Goal: Find specific page/section: Find specific page/section

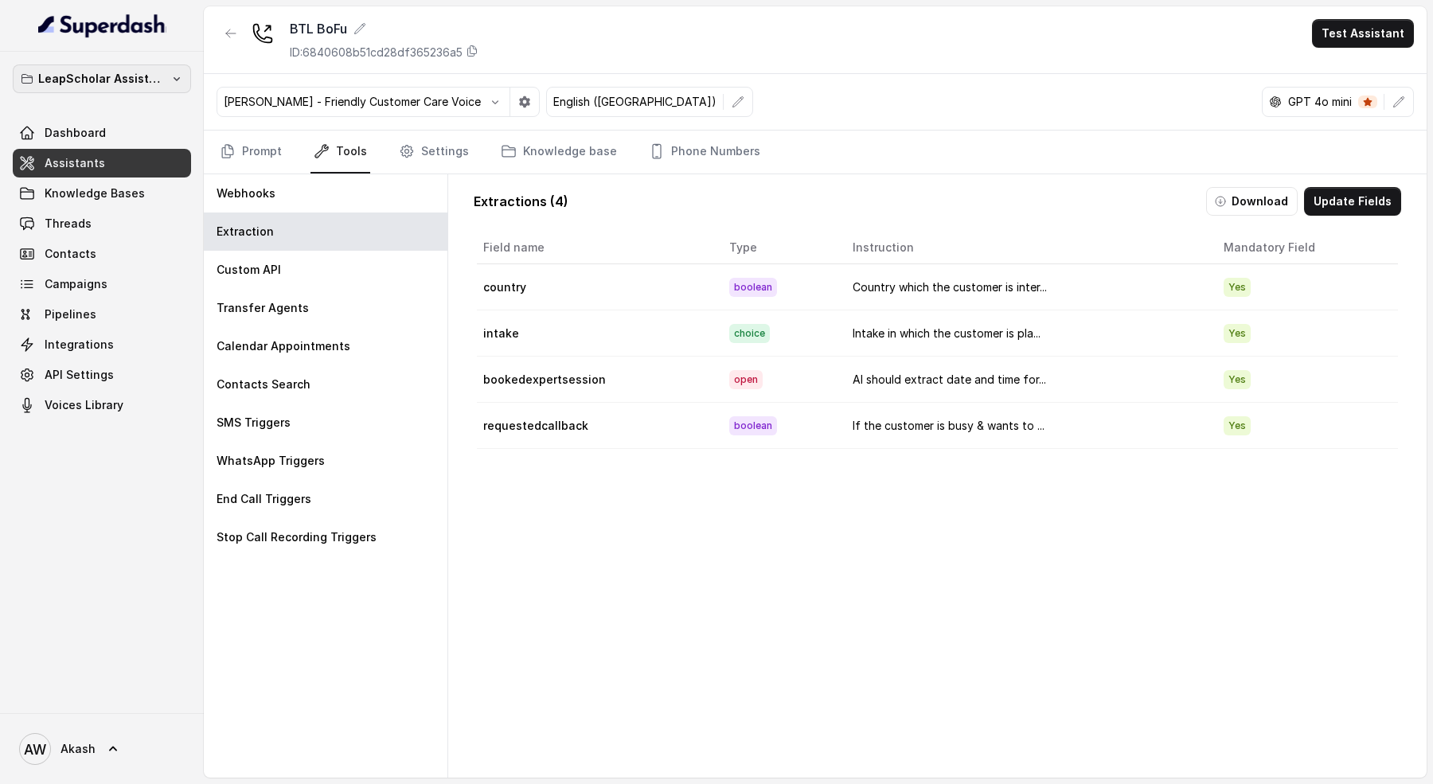
click at [83, 76] on p "LeapScholar Assistant" at bounding box center [101, 78] width 127 height 19
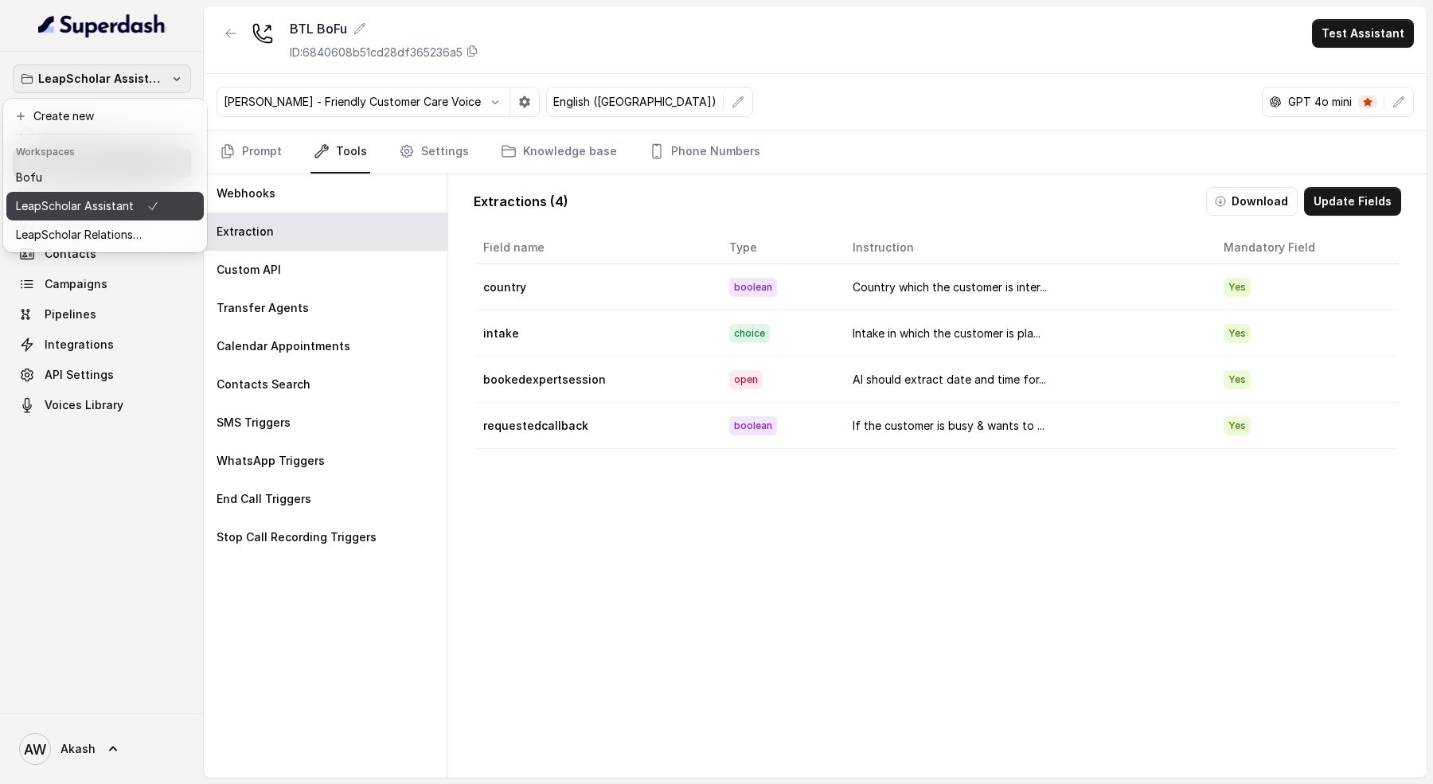
click at [120, 205] on p "LeapScholar Assistant" at bounding box center [75, 206] width 118 height 19
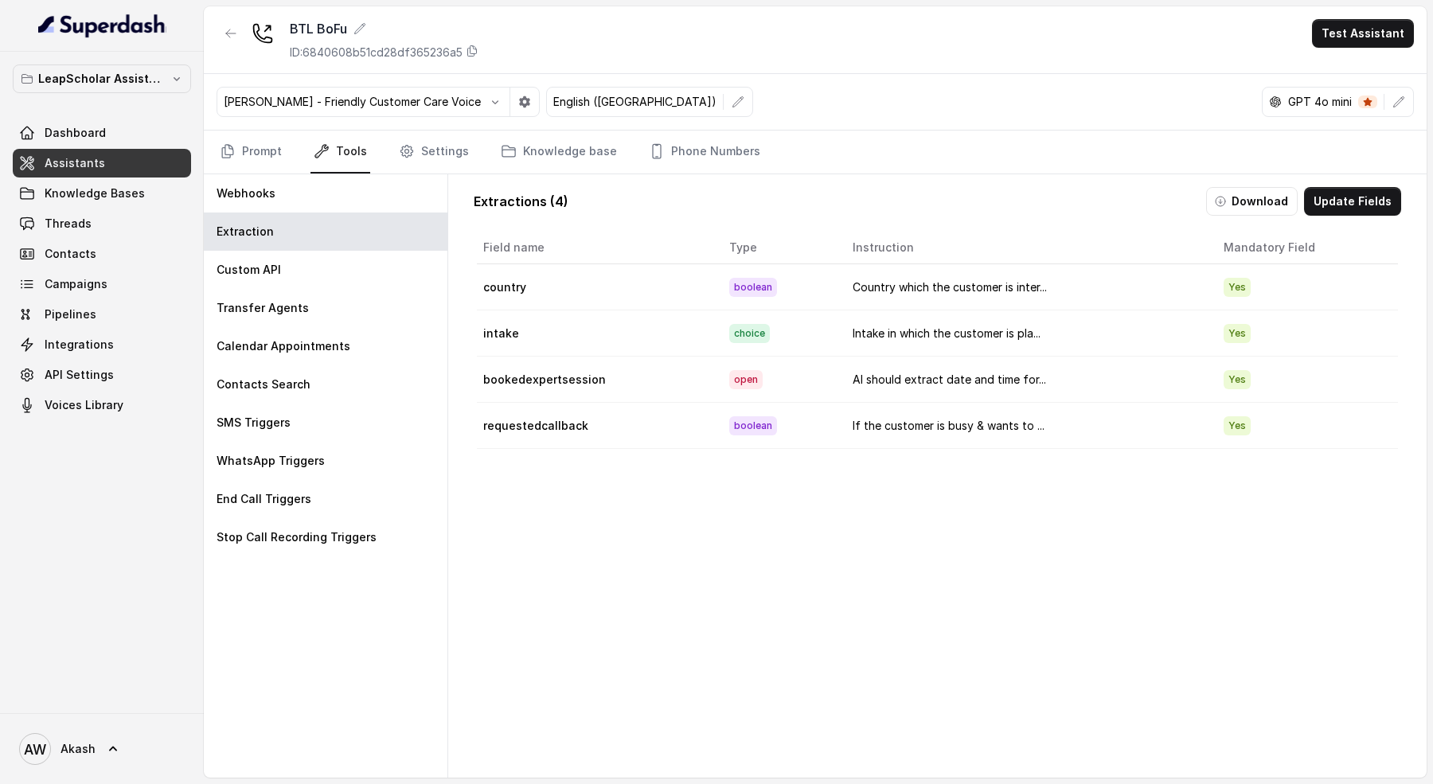
click at [67, 166] on span "Assistants" at bounding box center [75, 163] width 60 height 16
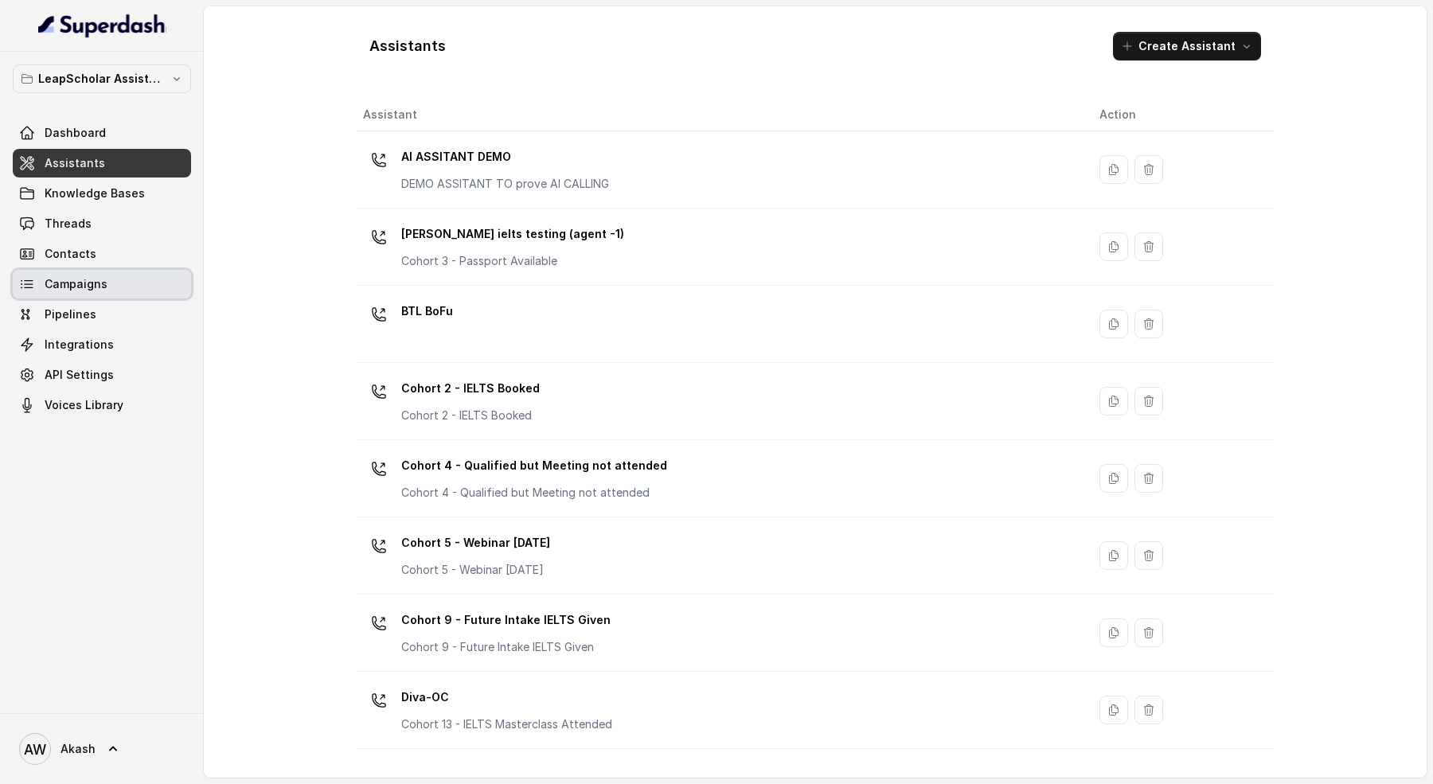
click at [122, 277] on link "Campaigns" at bounding box center [102, 284] width 178 height 29
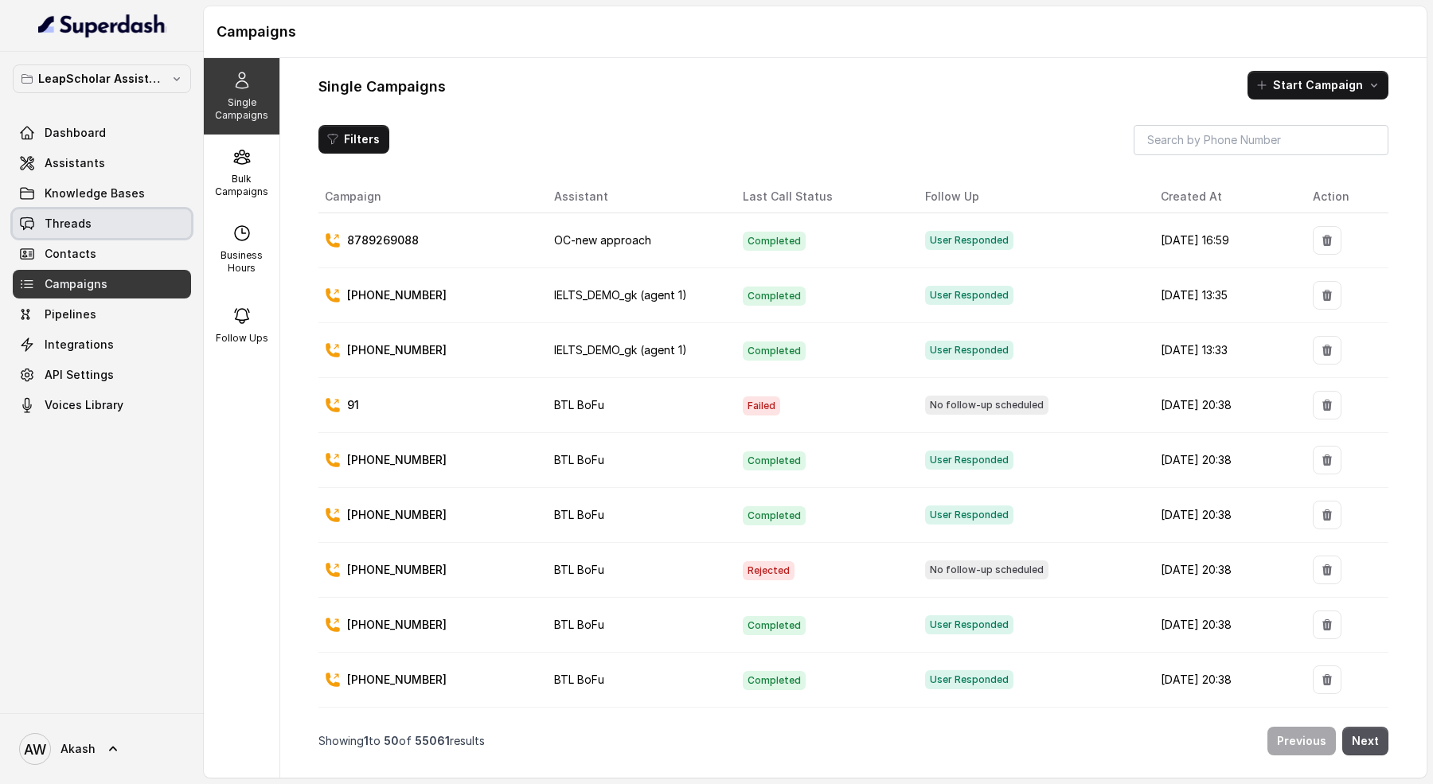
click at [100, 213] on link "Threads" at bounding box center [102, 223] width 178 height 29
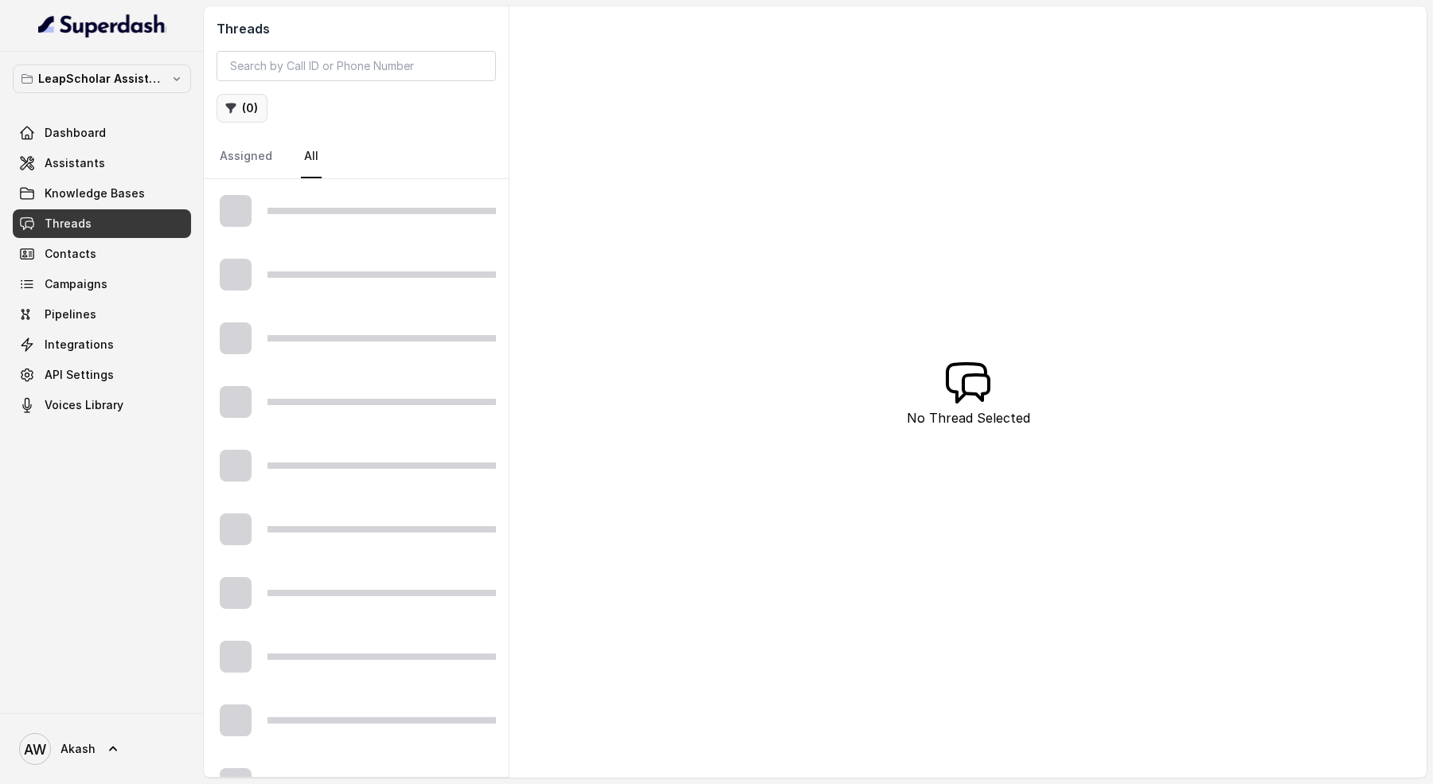
click at [241, 109] on button "( 0 )" at bounding box center [241, 108] width 51 height 29
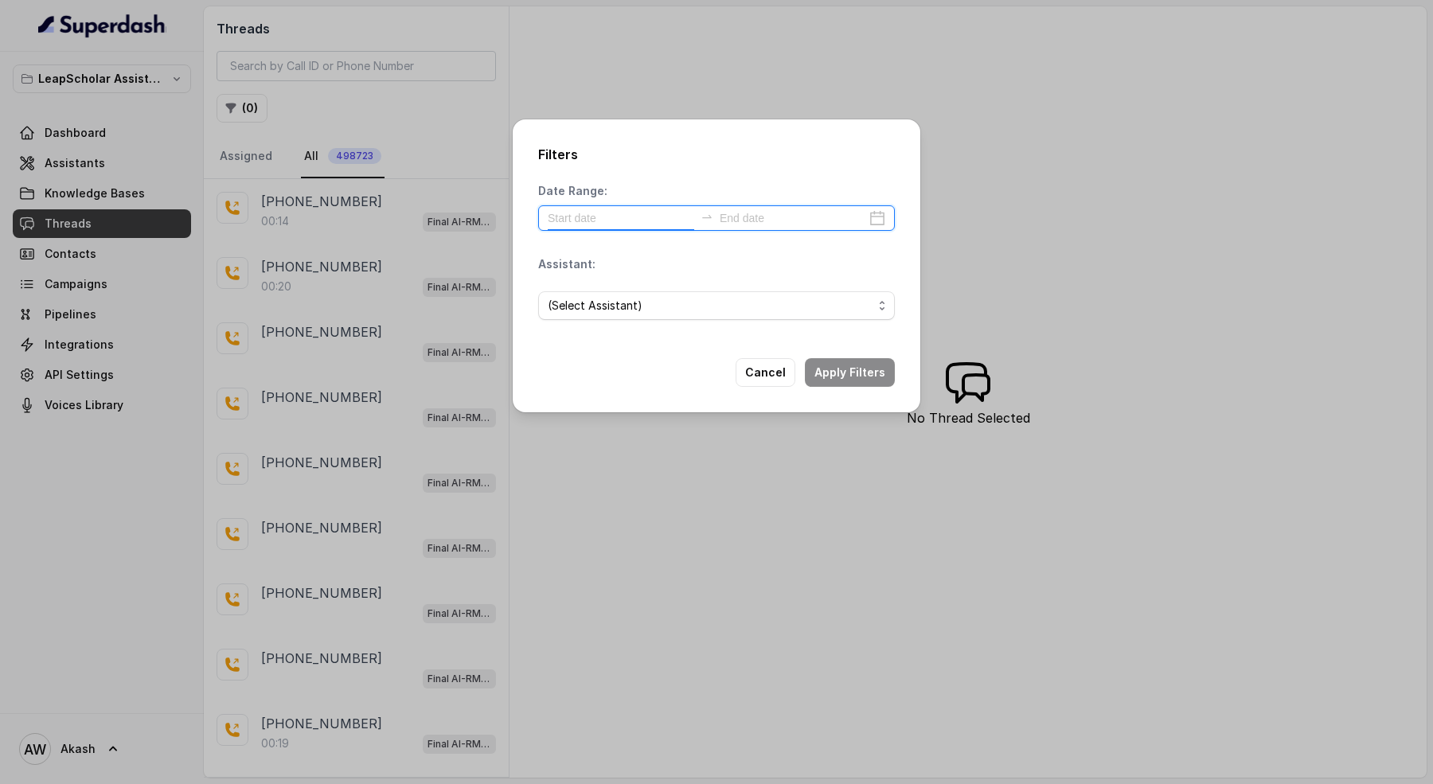
click at [588, 224] on input at bounding box center [621, 218] width 146 height 18
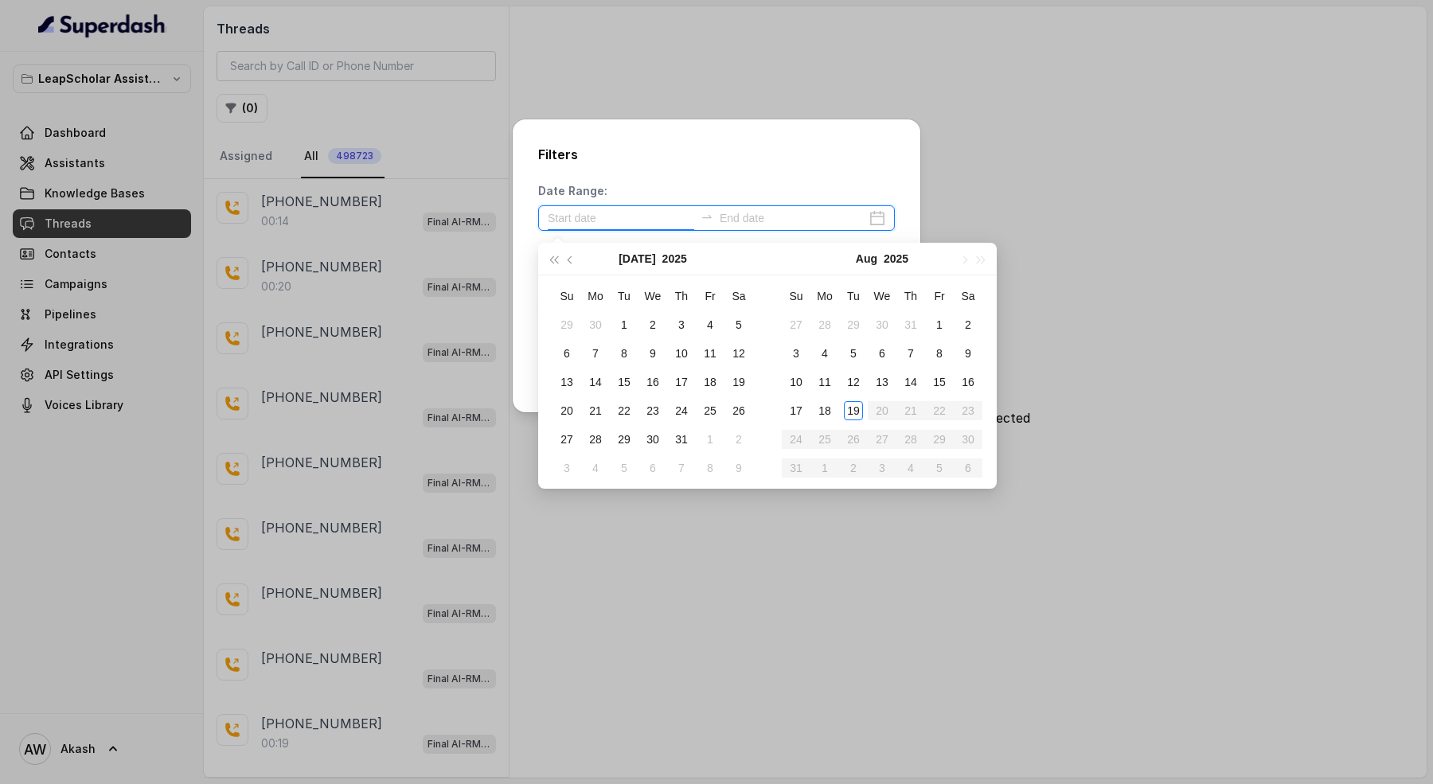
type input "[DATE]"
click at [851, 410] on div "19" at bounding box center [853, 410] width 19 height 19
type input "[DATE]"
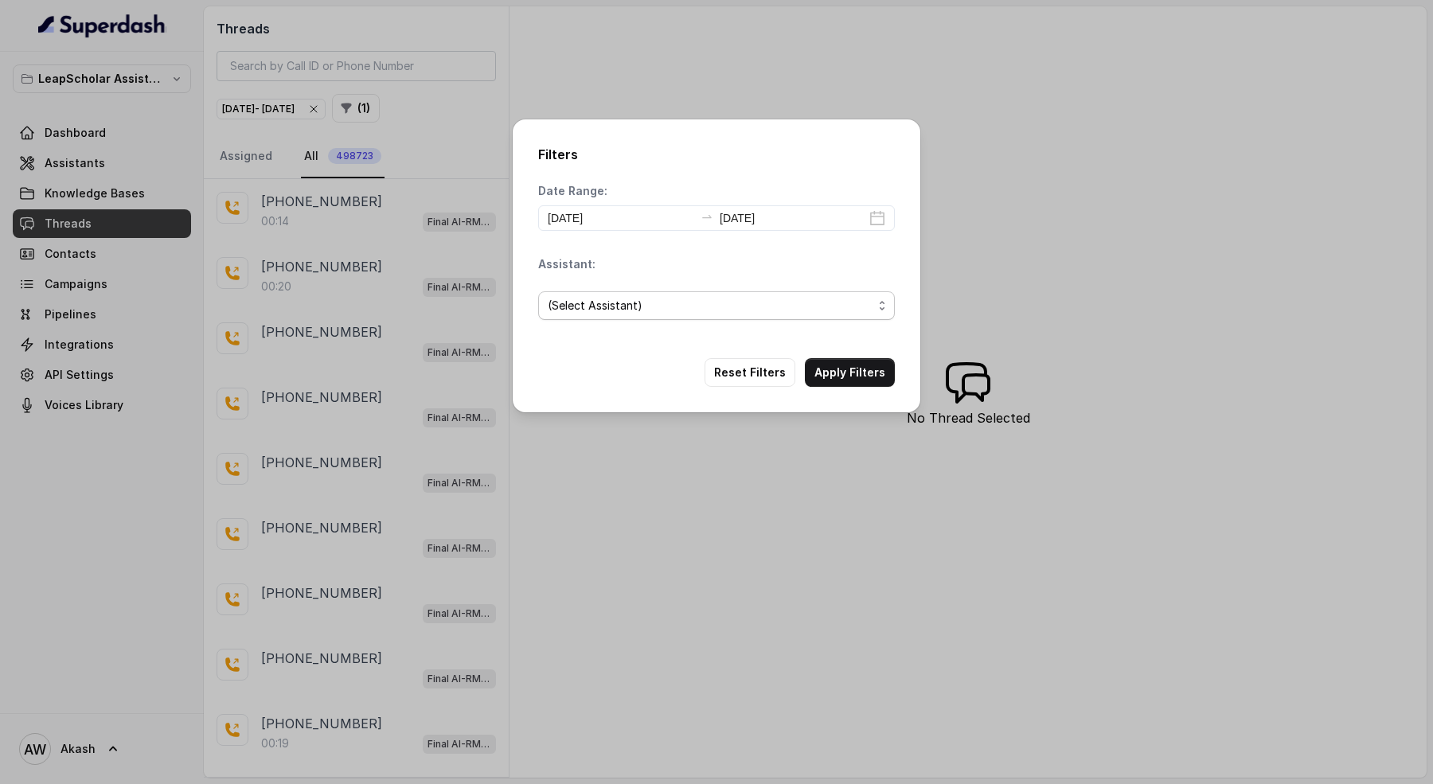
click at [746, 306] on span "(Select Assistant)" at bounding box center [710, 305] width 325 height 19
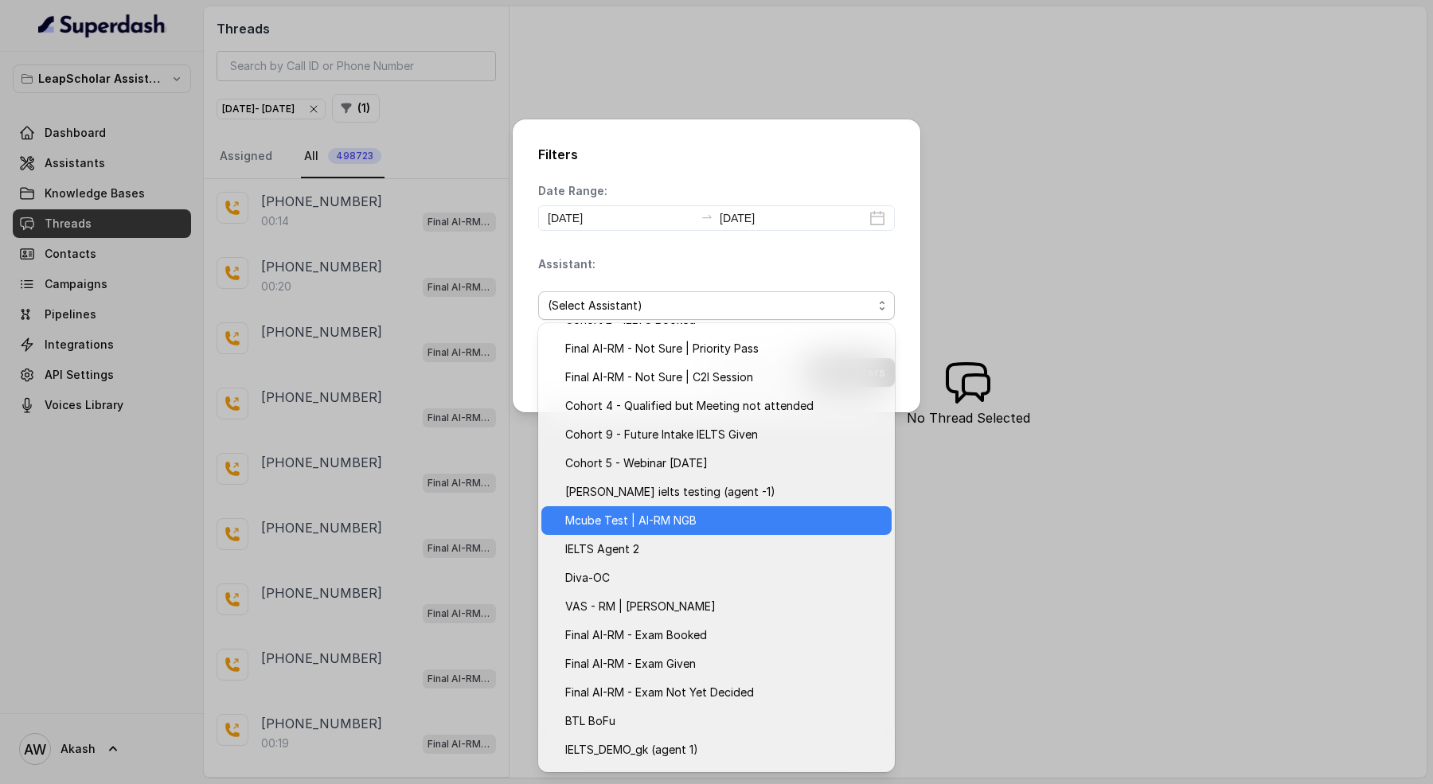
scroll to position [105, 0]
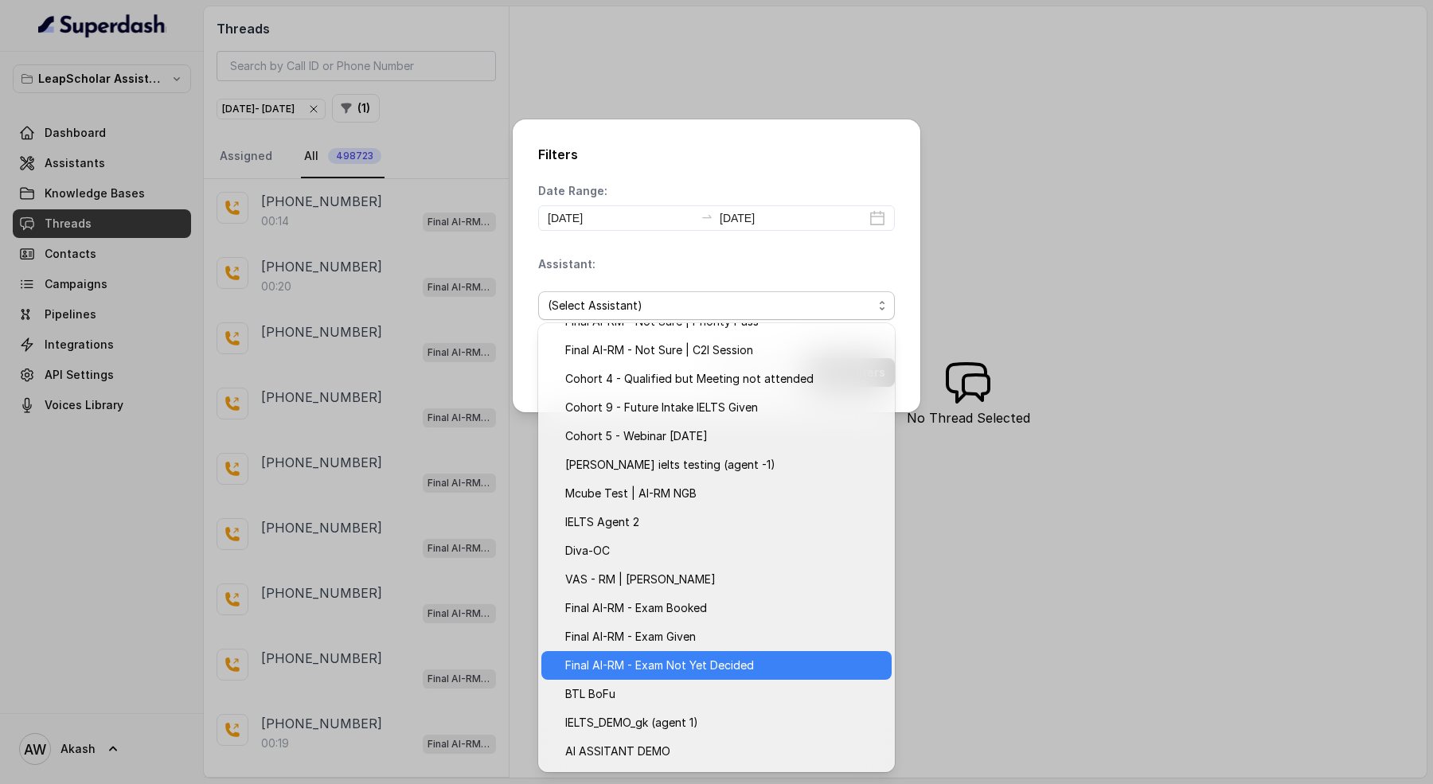
click at [745, 670] on span "Final AI-RM - Exam Not Yet Decided" at bounding box center [723, 665] width 317 height 19
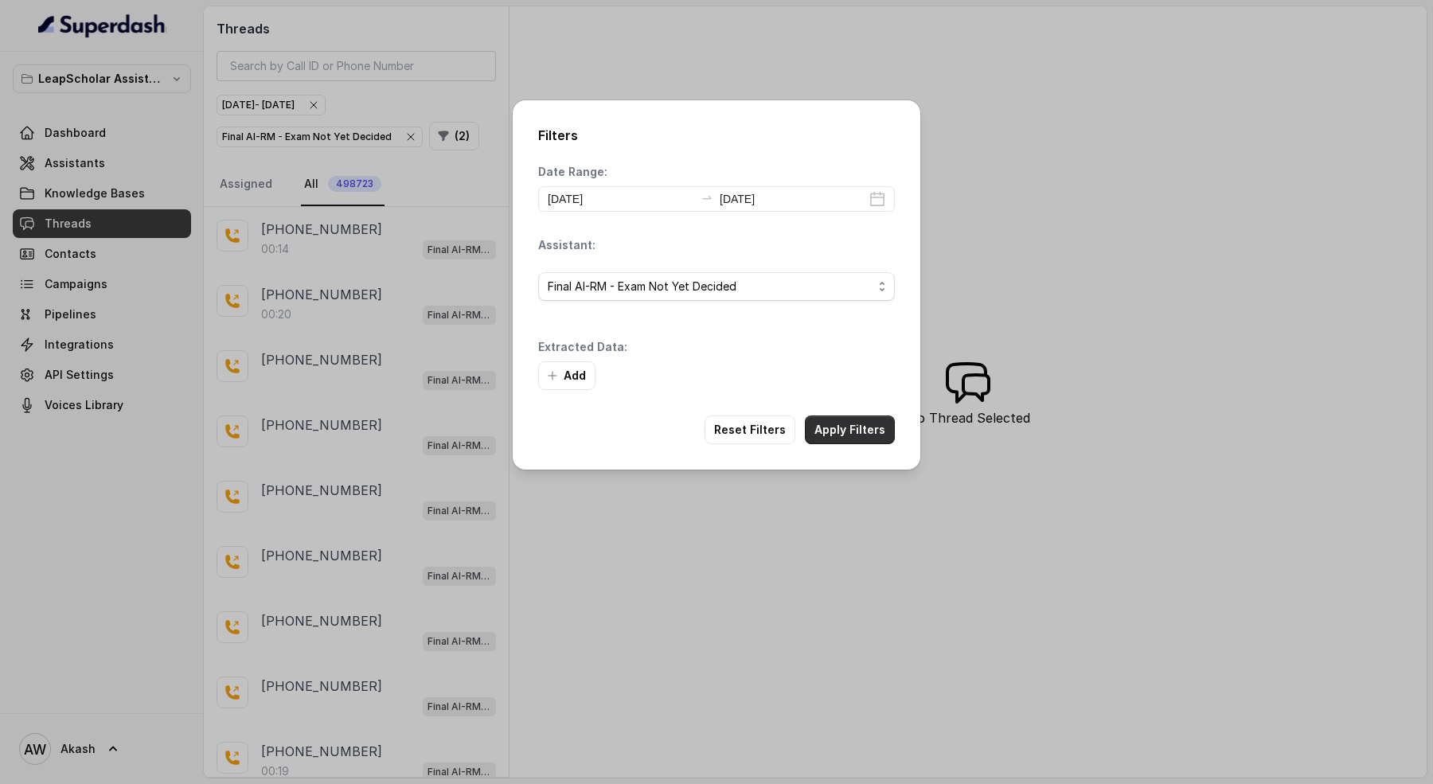
click at [832, 431] on button "Apply Filters" at bounding box center [850, 429] width 90 height 29
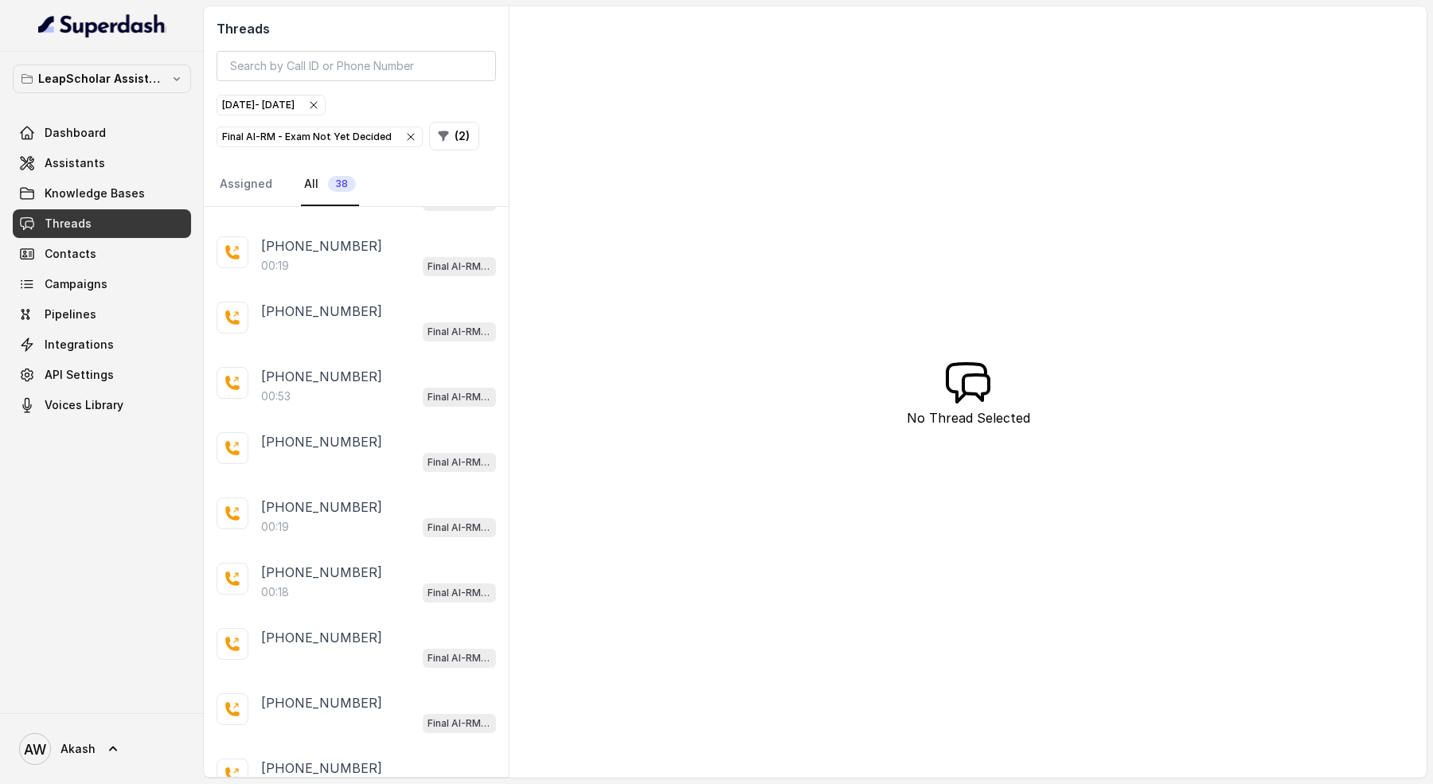
scroll to position [1512, 0]
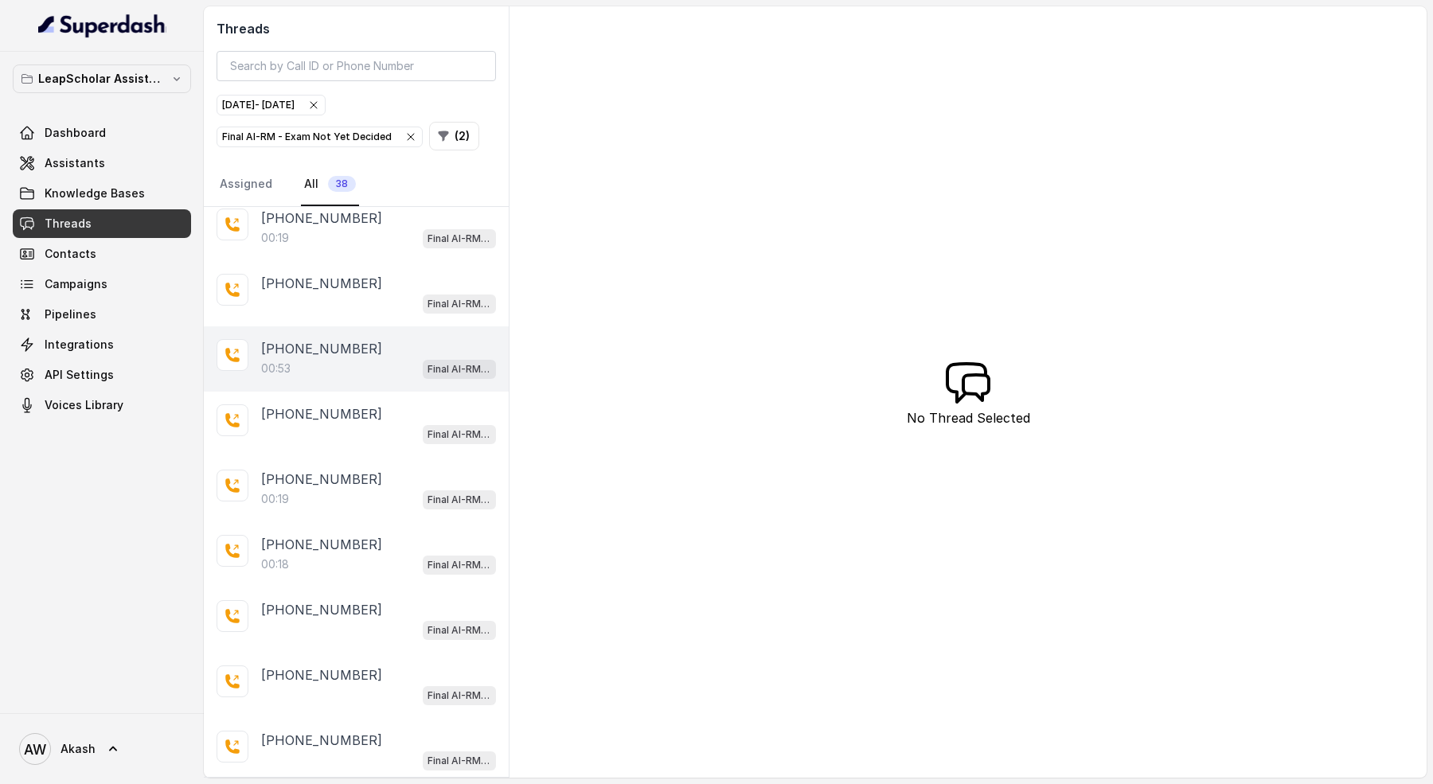
click at [356, 361] on div "[PHONE_NUMBER]:53 Final AI-RM - Exam Not Yet Decided" at bounding box center [356, 358] width 305 height 65
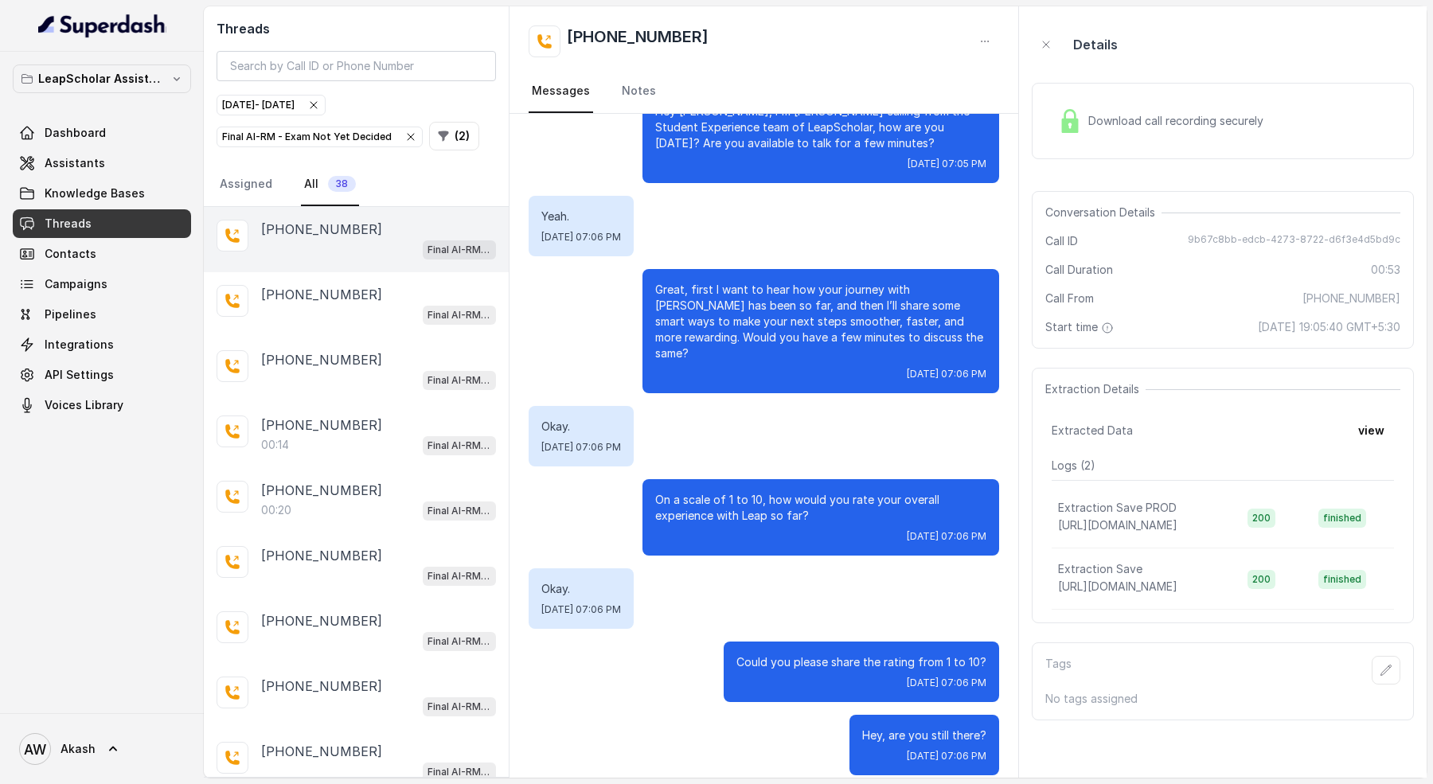
click at [370, 260] on div "[PHONE_NUMBER] Final AI-RM - Exam Not Yet Decided" at bounding box center [356, 239] width 305 height 65
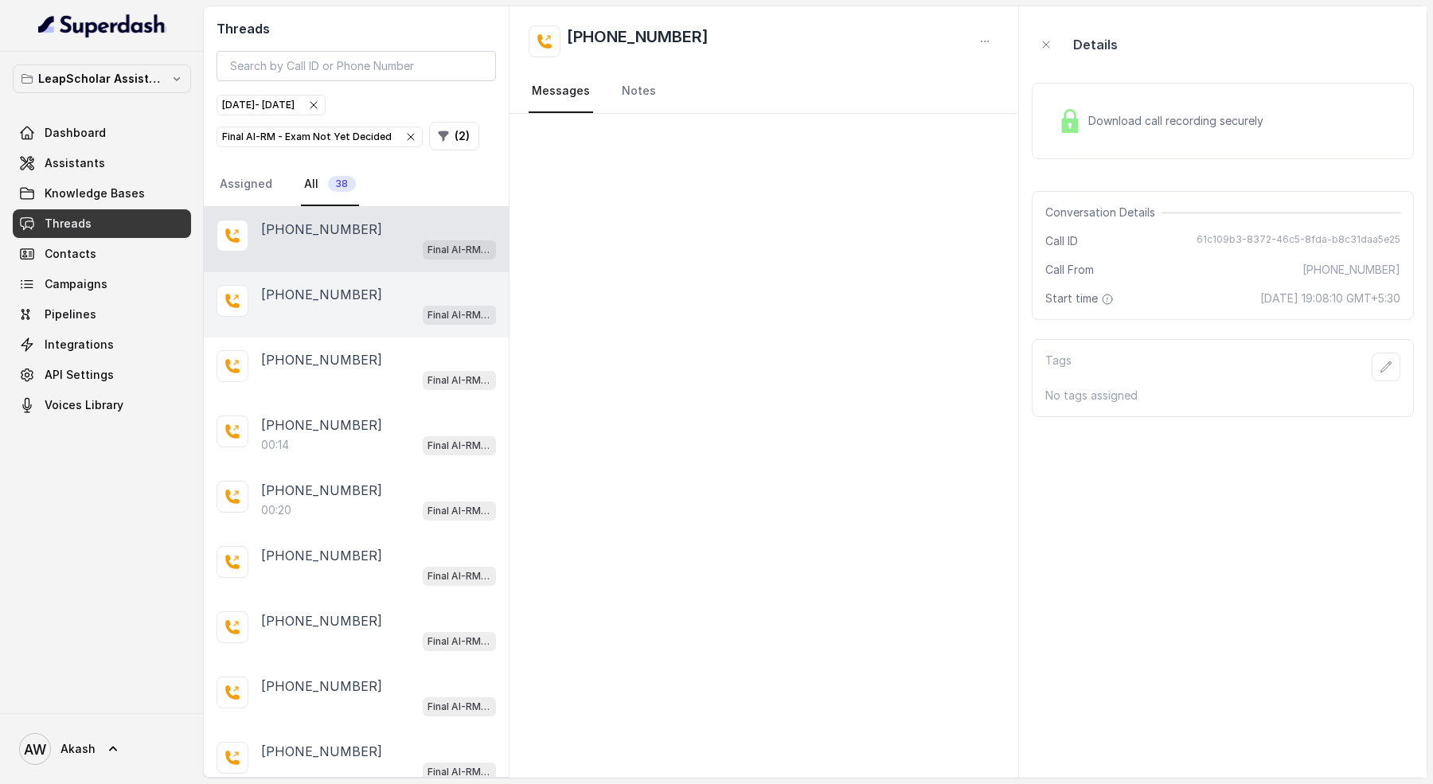
click at [349, 325] on div "[PHONE_NUMBER] Final AI-RM - Exam Not Yet Decided" at bounding box center [356, 304] width 305 height 65
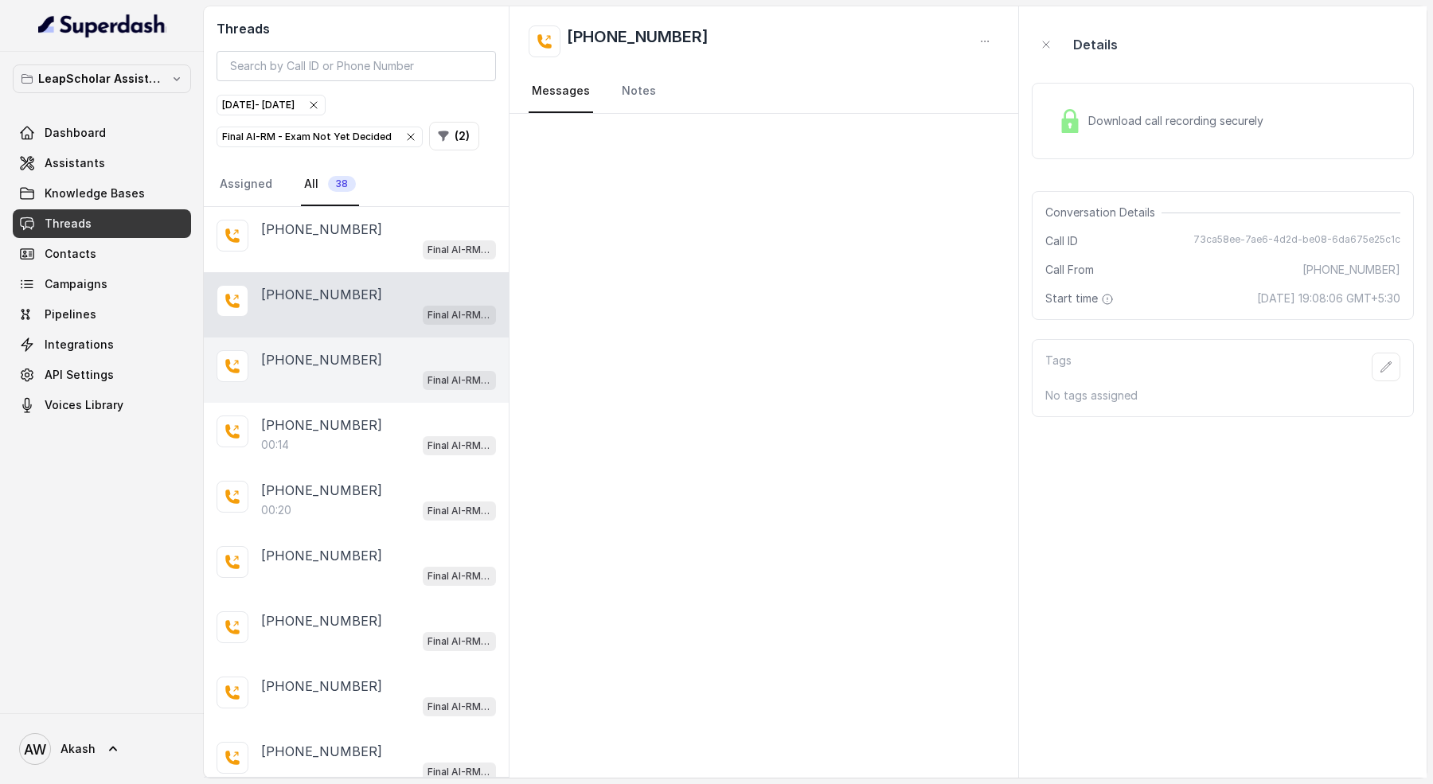
click at [343, 355] on p "[PHONE_NUMBER]" at bounding box center [321, 359] width 121 height 19
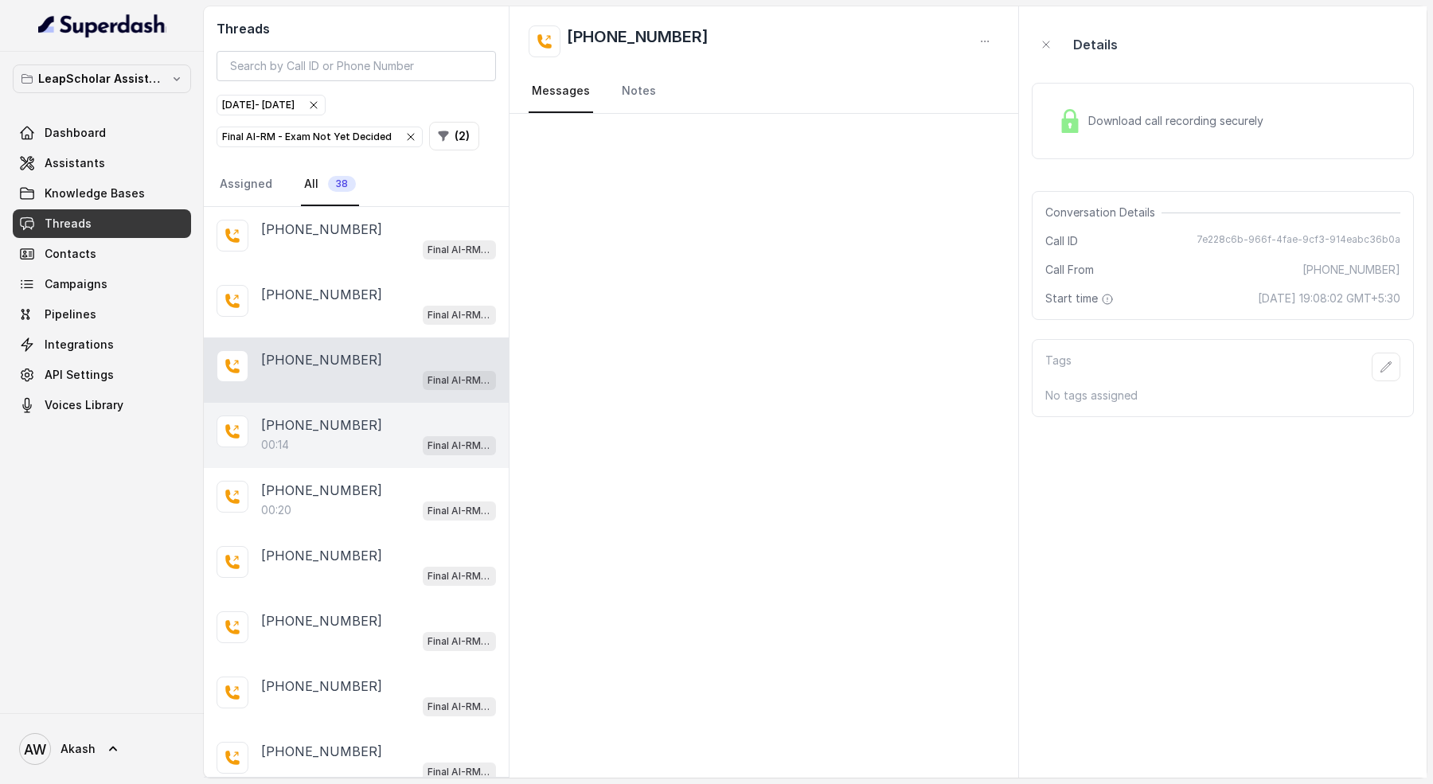
click at [344, 422] on p "[PHONE_NUMBER]" at bounding box center [321, 424] width 121 height 19
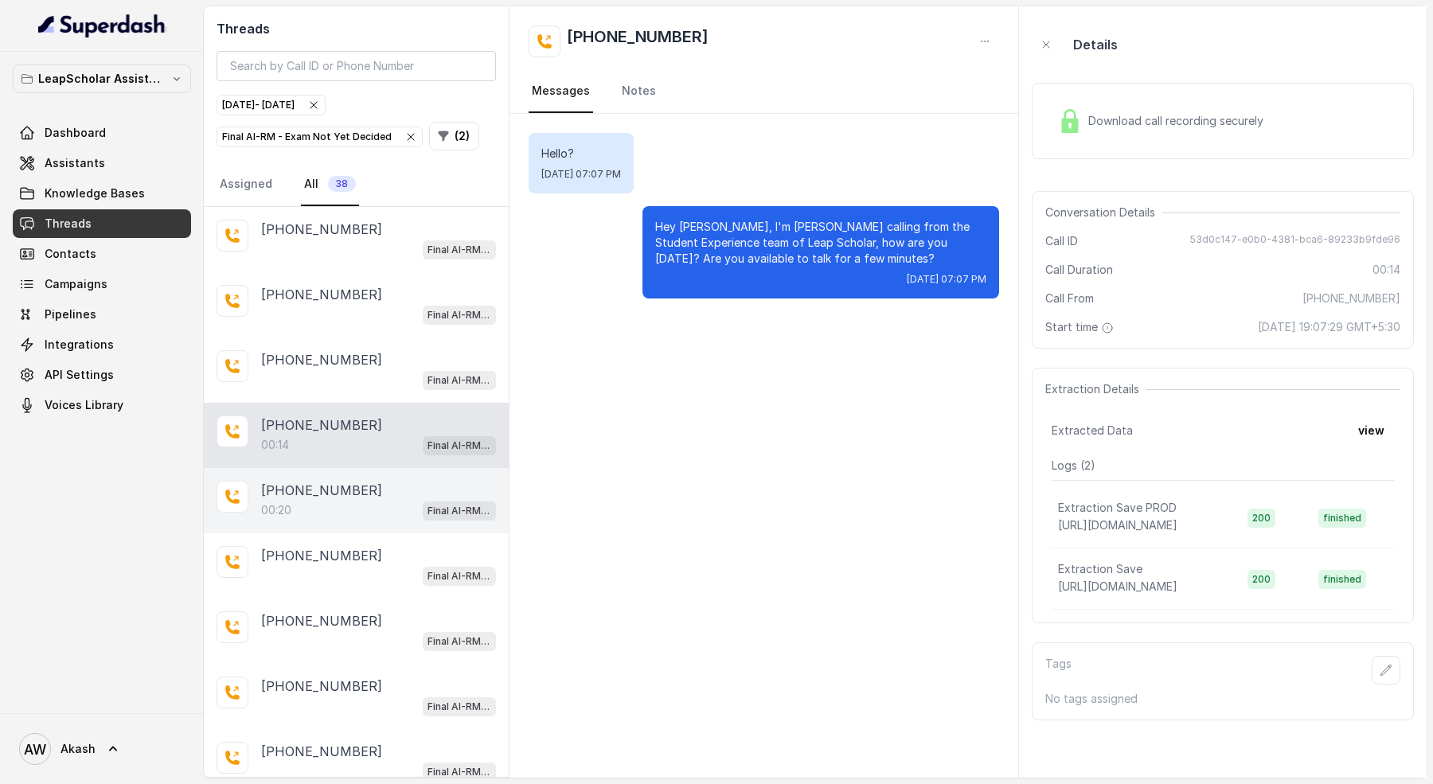
click at [344, 500] on div "00:20 Final AI-RM - Exam Not Yet Decided" at bounding box center [378, 510] width 235 height 21
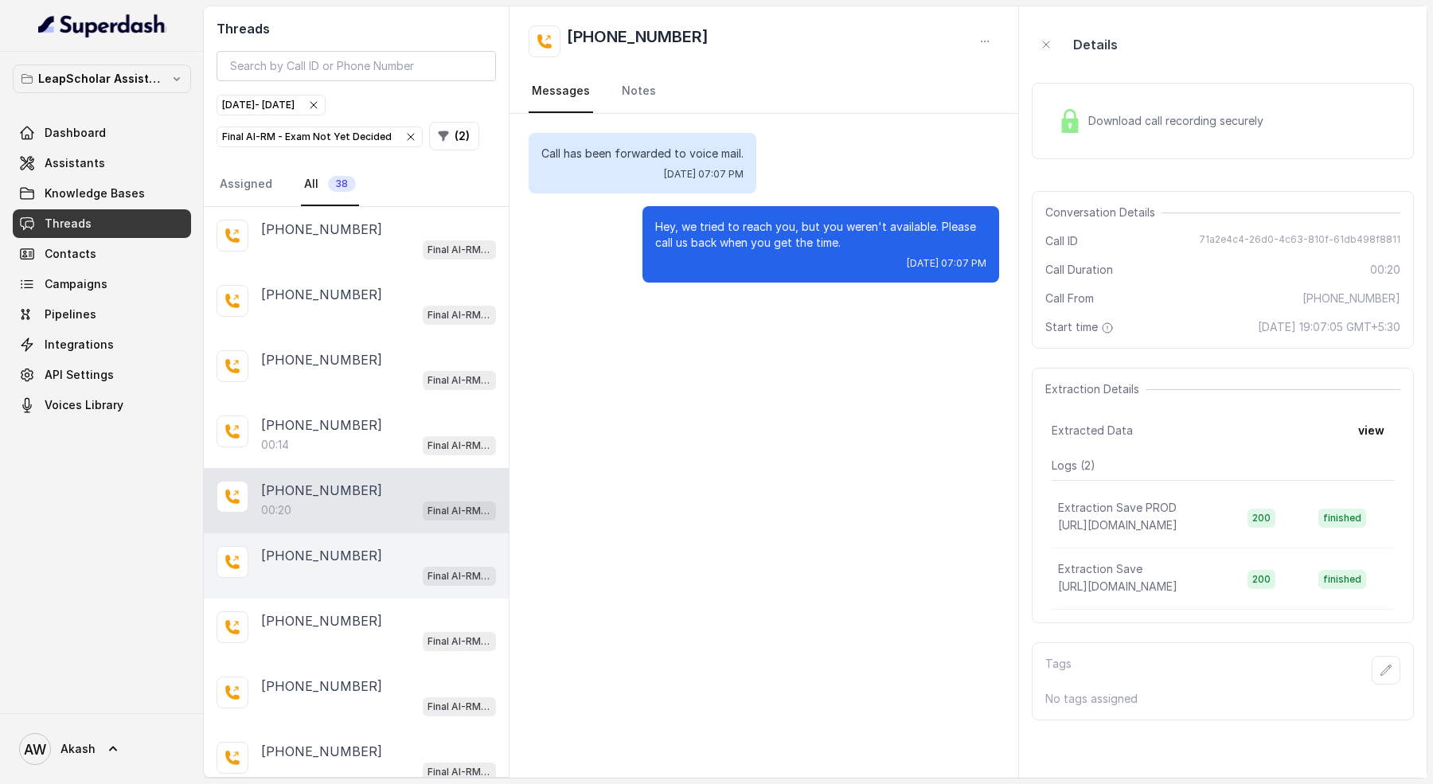
click at [372, 584] on div "[PHONE_NUMBER] Final AI-RM - Exam Not Yet Decided" at bounding box center [356, 565] width 305 height 65
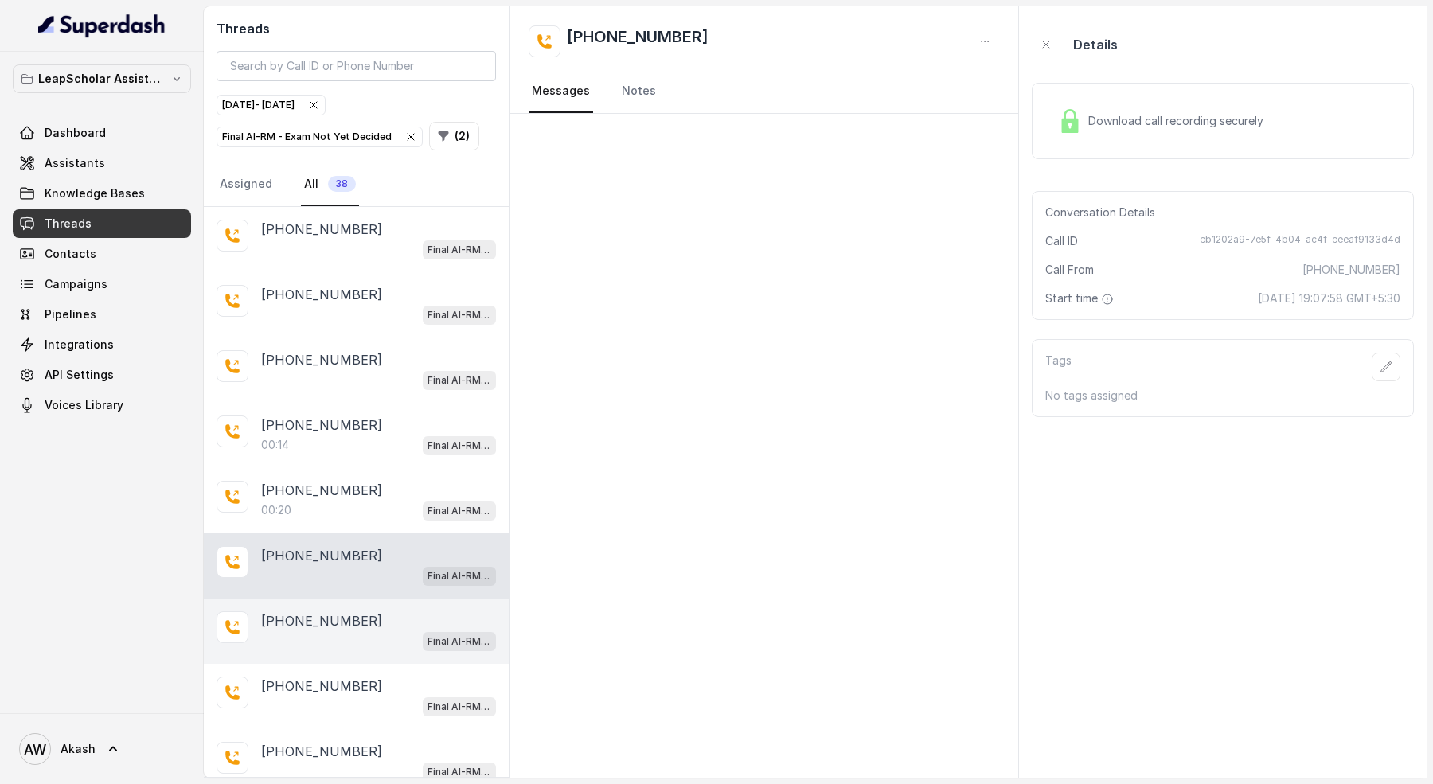
click at [372, 630] on div "Final AI-RM - Exam Not Yet Decided" at bounding box center [378, 640] width 235 height 21
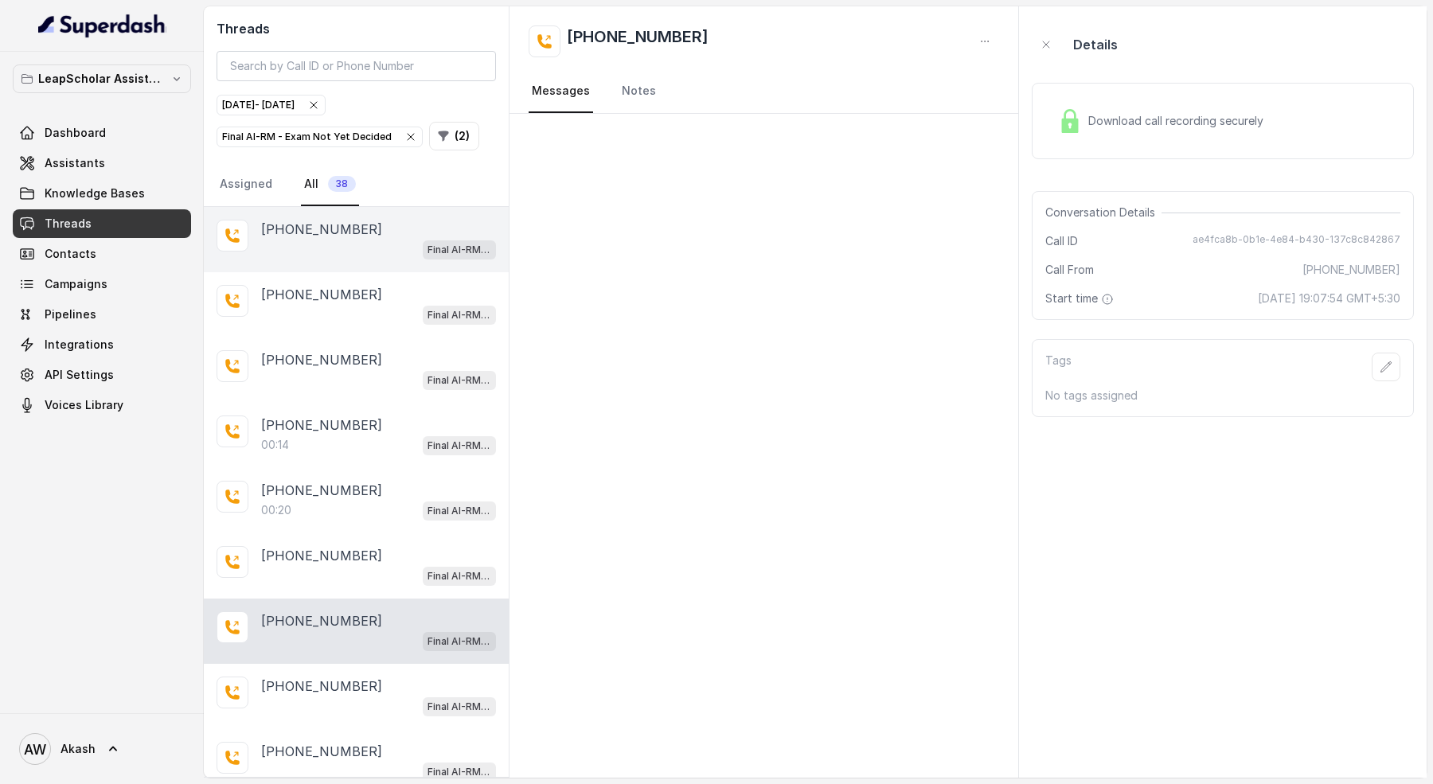
click at [290, 254] on div "Final AI-RM - Exam Not Yet Decided" at bounding box center [378, 249] width 235 height 21
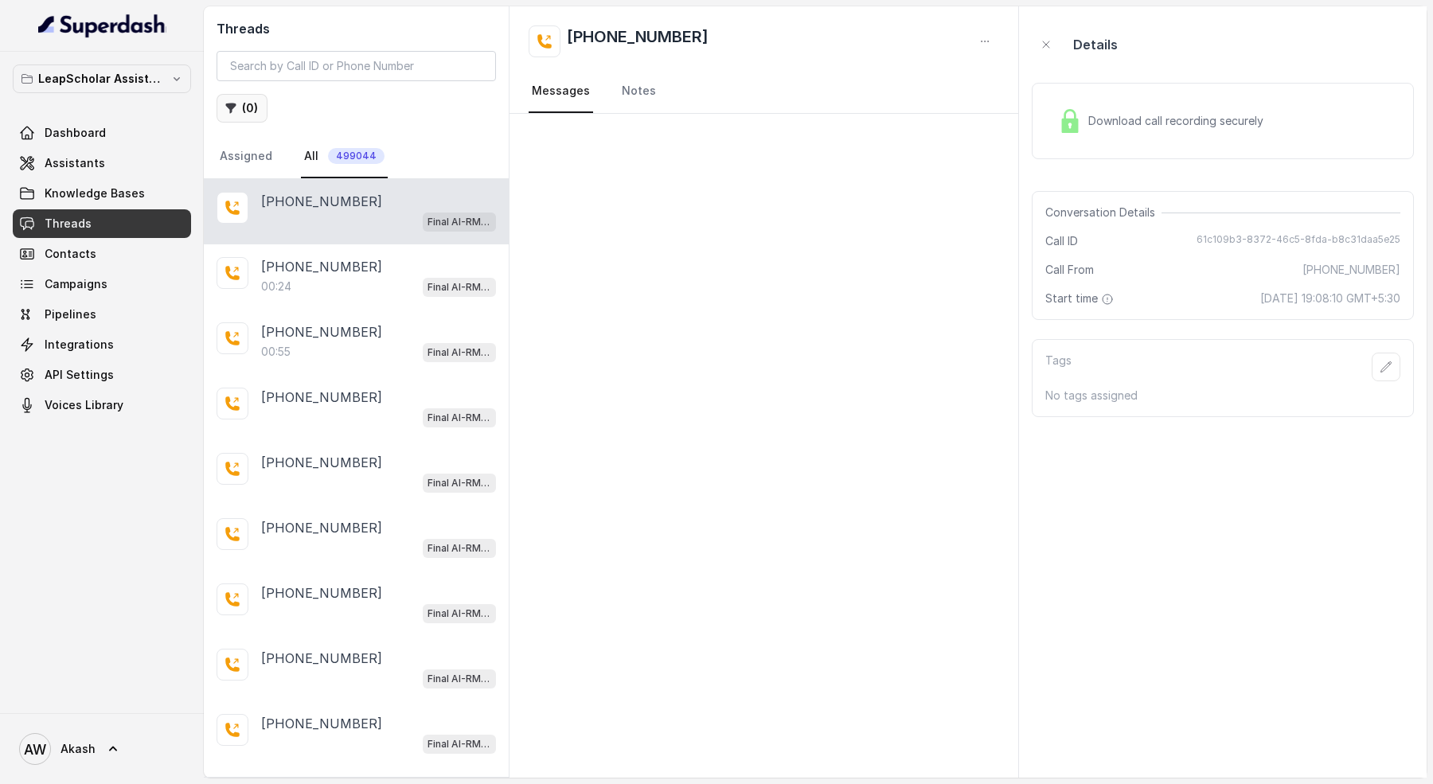
click at [259, 119] on button "( 0 )" at bounding box center [241, 108] width 51 height 29
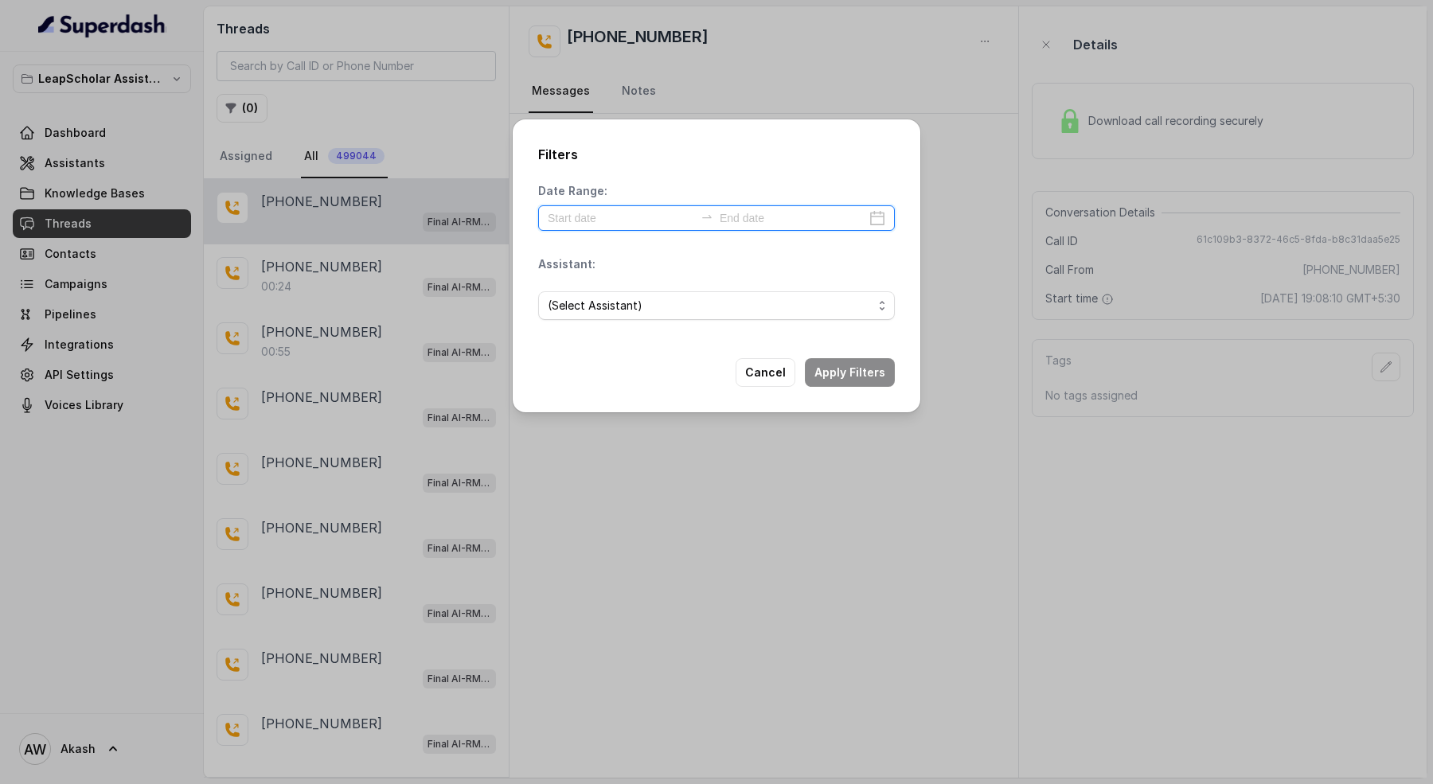
click at [602, 209] on input at bounding box center [621, 218] width 146 height 18
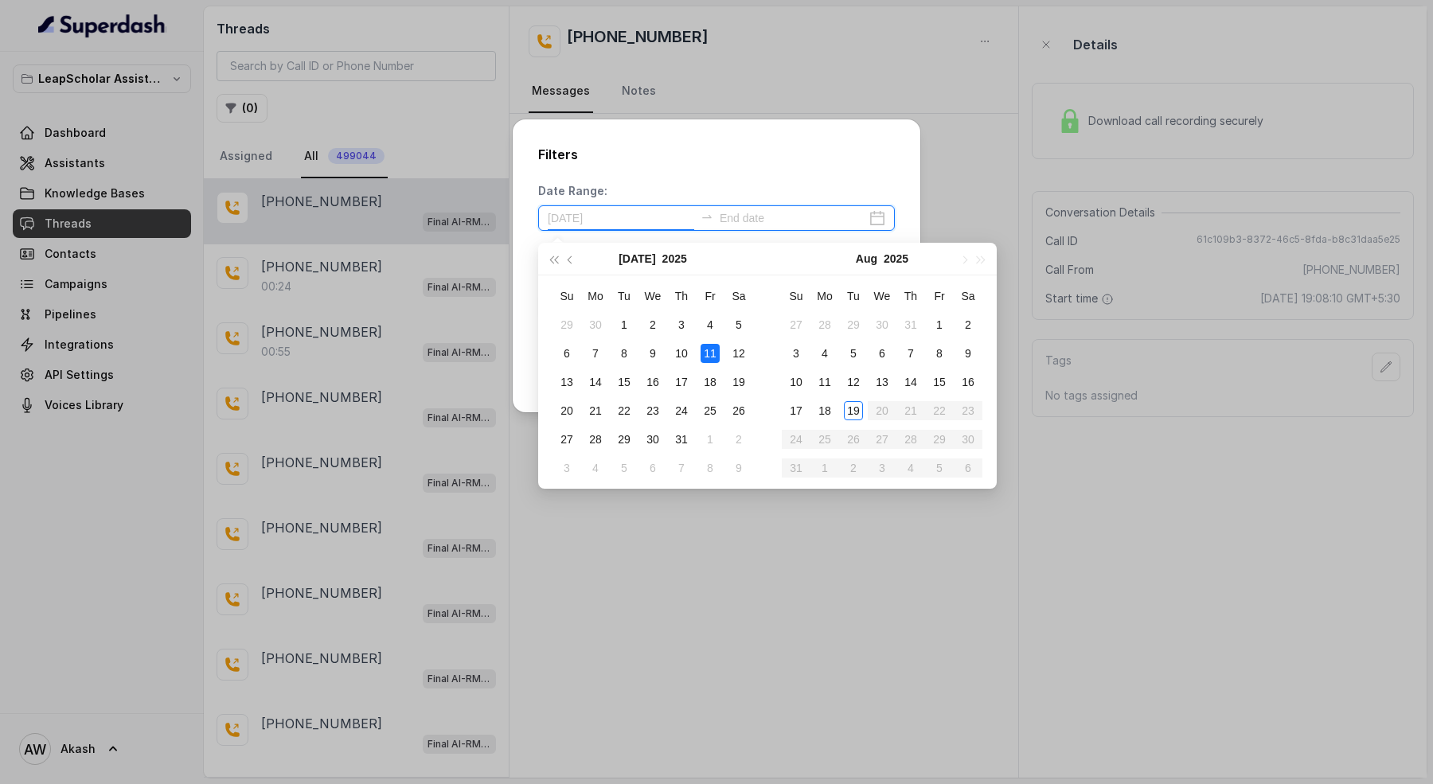
type input "2025-07-19"
type input "2025-08-13"
type input "[DATE]"
click at [856, 408] on div "19" at bounding box center [853, 410] width 19 height 19
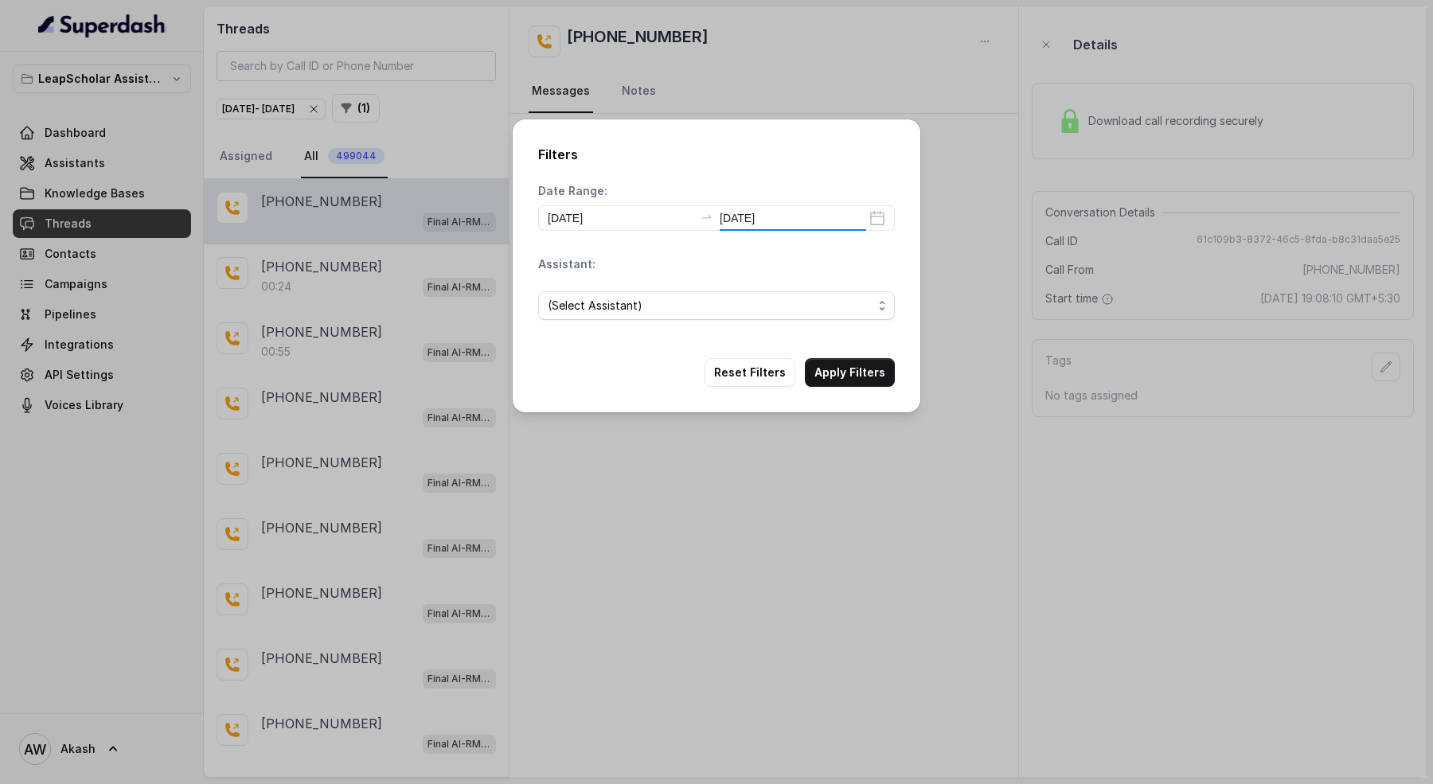
type input "[DATE]"
click at [697, 310] on span "(Select Assistant)" at bounding box center [710, 305] width 325 height 19
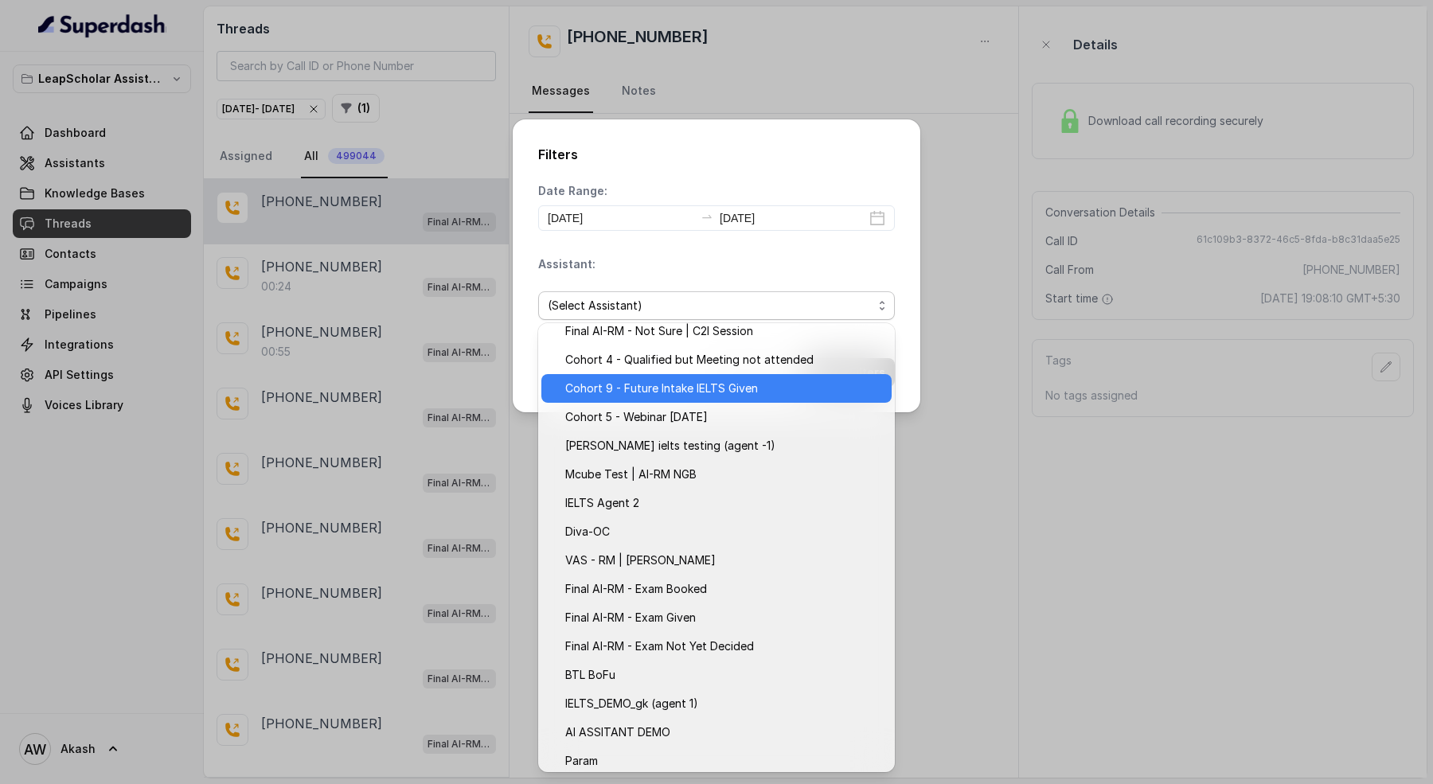
scroll to position [128, 0]
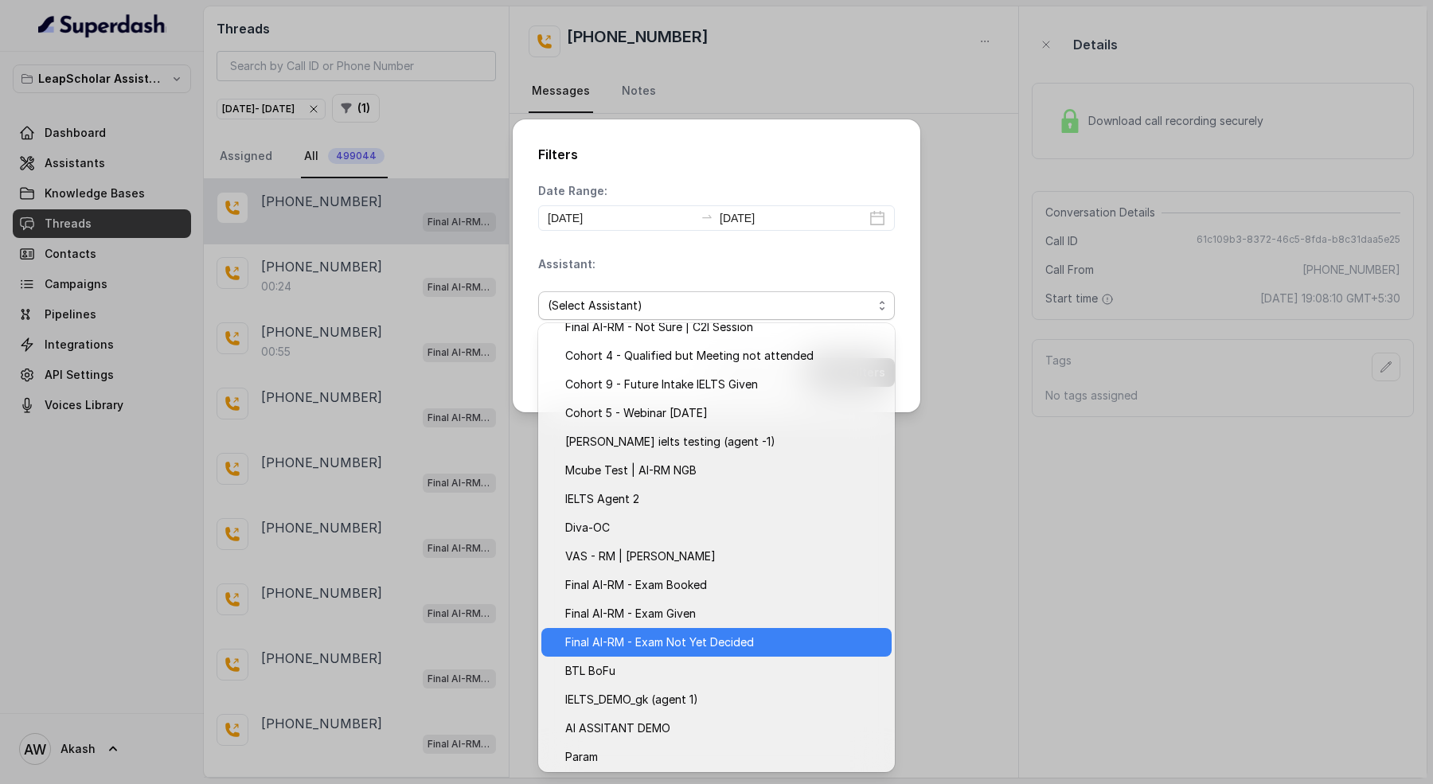
click at [750, 644] on span "Final AI-RM - Exam Not Yet Decided" at bounding box center [723, 642] width 317 height 19
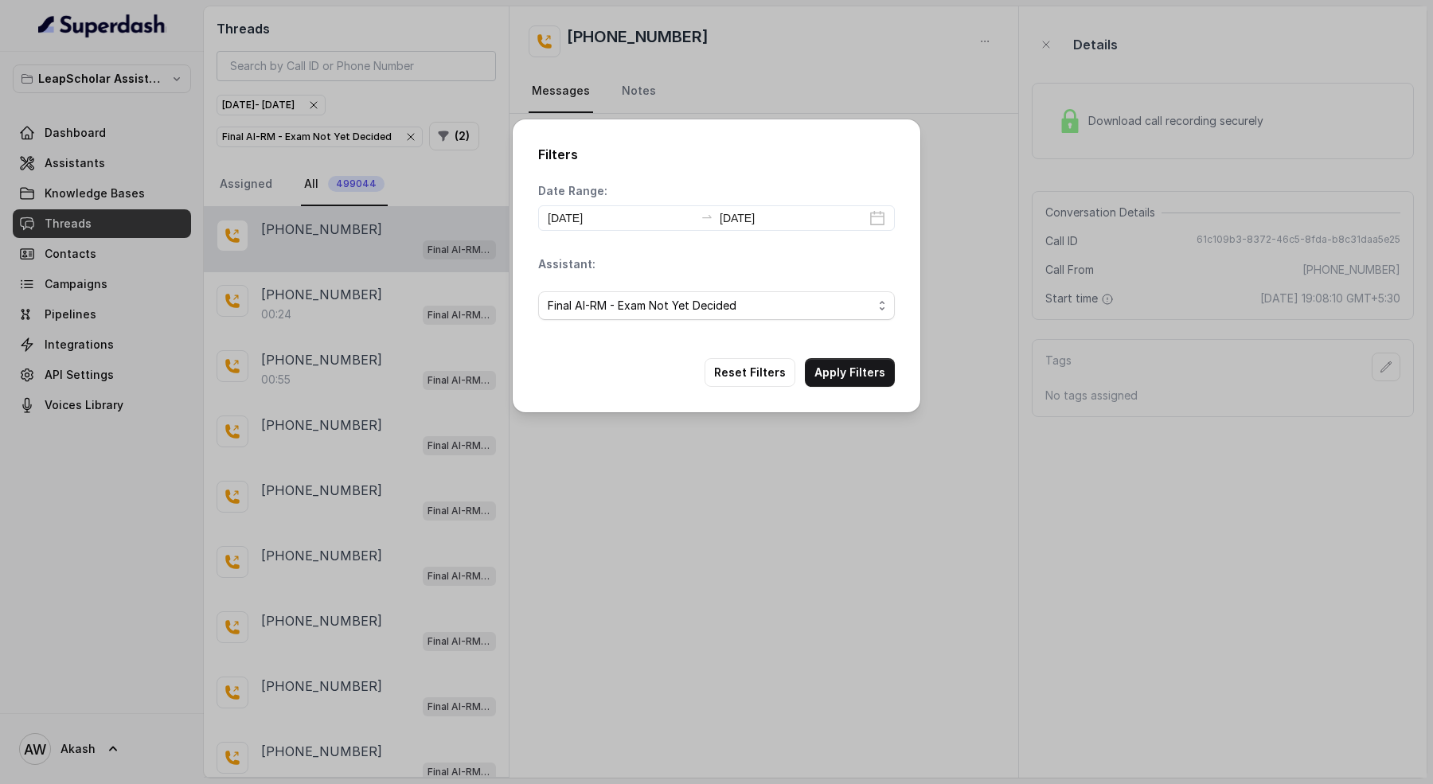
click at [846, 375] on button "Apply Filters" at bounding box center [850, 372] width 90 height 29
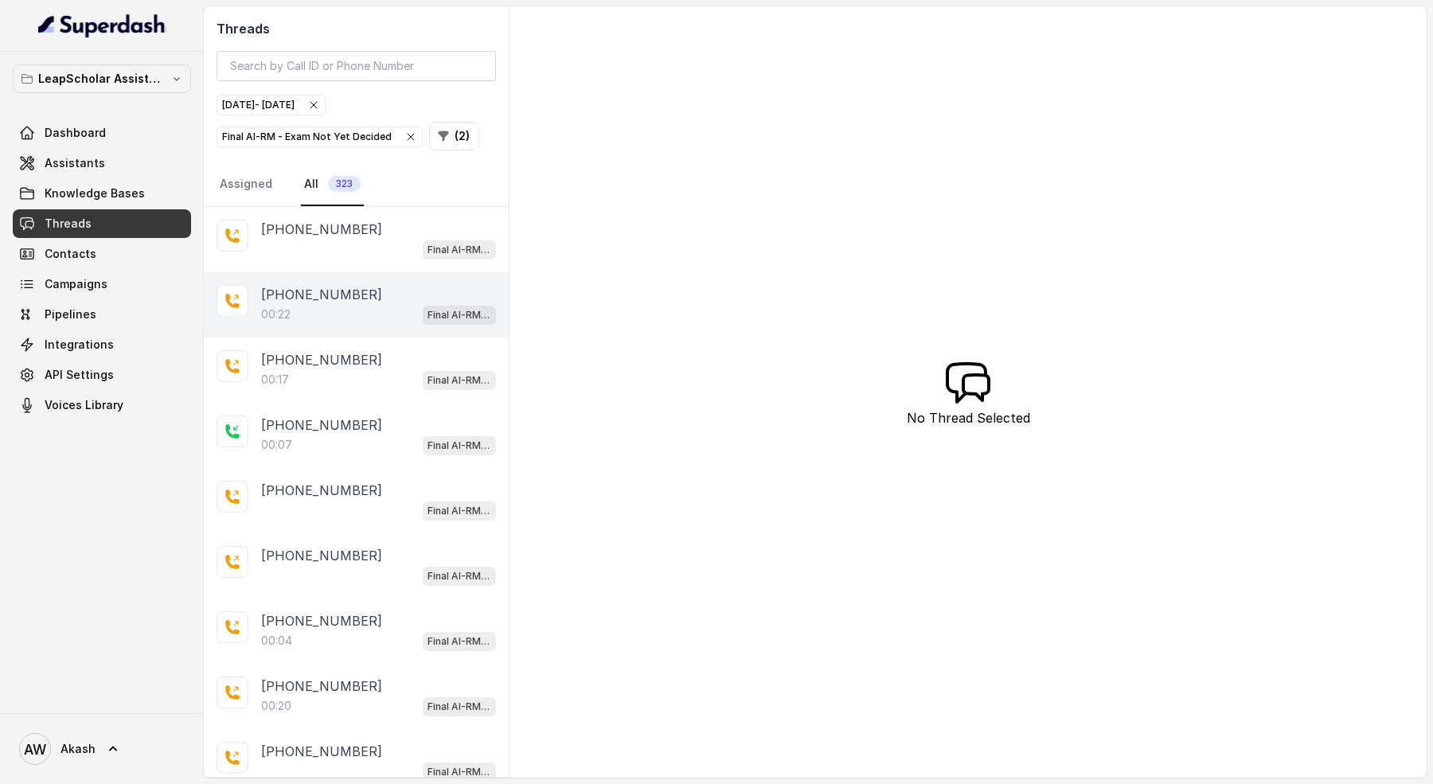
click at [361, 314] on div "00:22 Final AI-RM - Exam Not Yet Decided" at bounding box center [378, 314] width 235 height 21
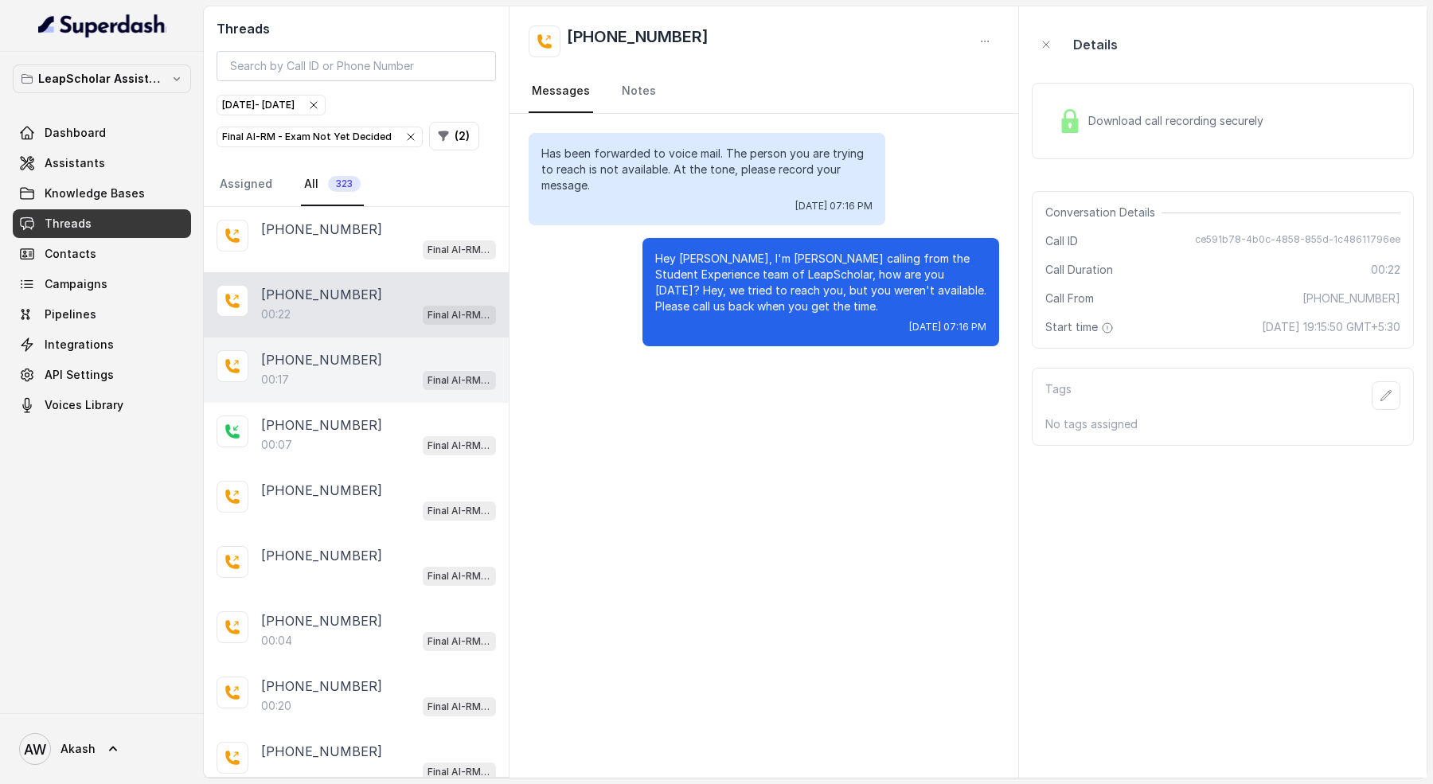
click at [364, 386] on div "+917006241073 00:17 Final AI-RM - Exam Not Yet Decided" at bounding box center [356, 369] width 305 height 65
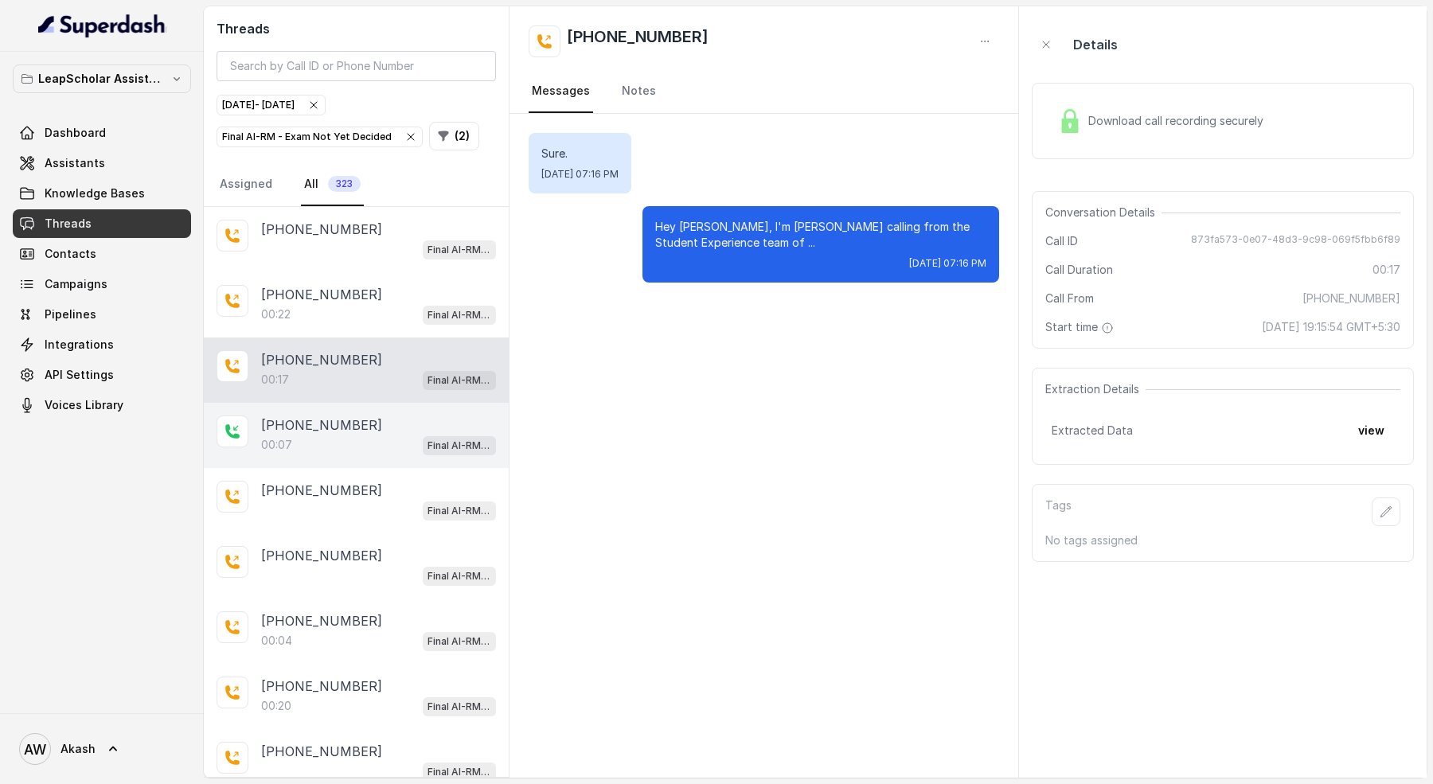
click at [216, 441] on div "+917977462860 00:07 Final AI-RM - Exam Not Yet Decided" at bounding box center [356, 435] width 305 height 65
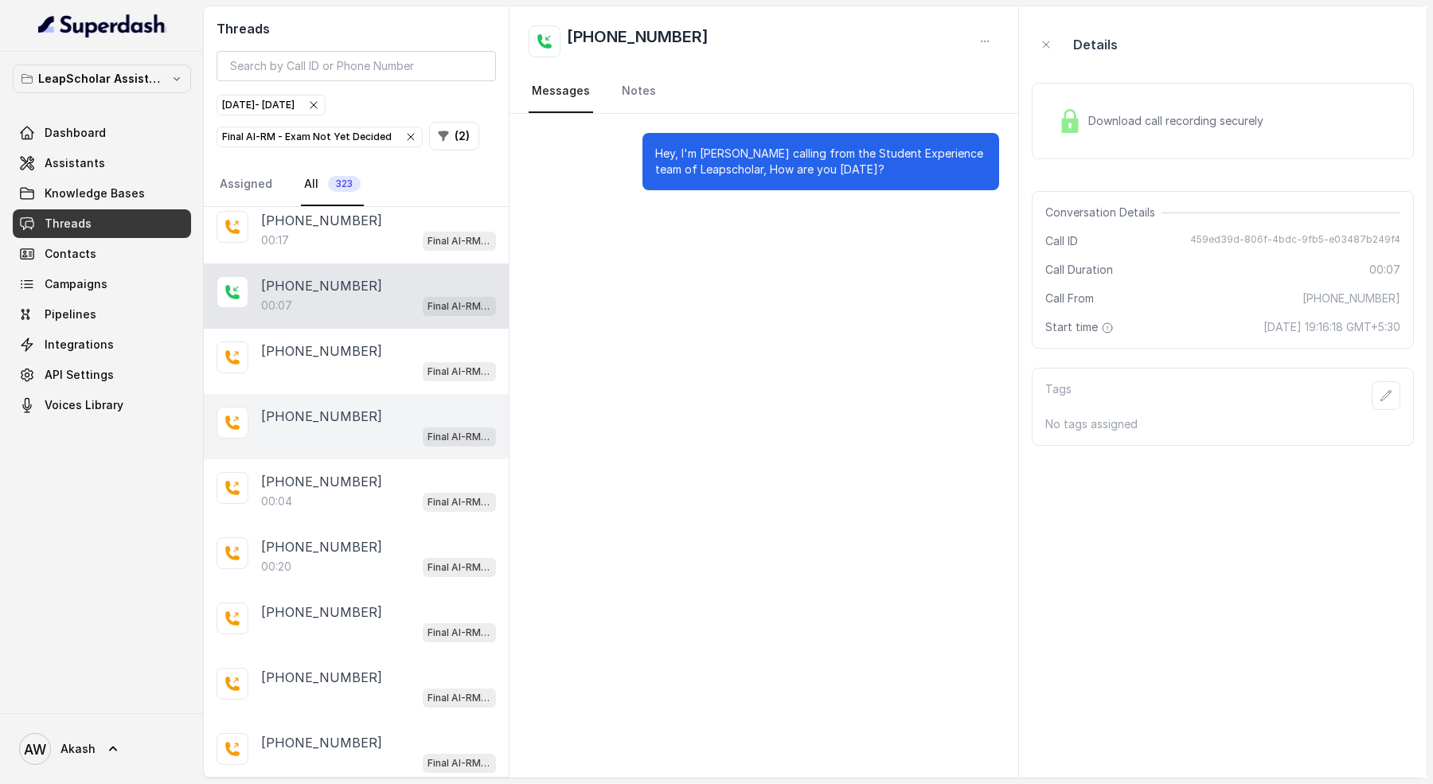
scroll to position [161, 0]
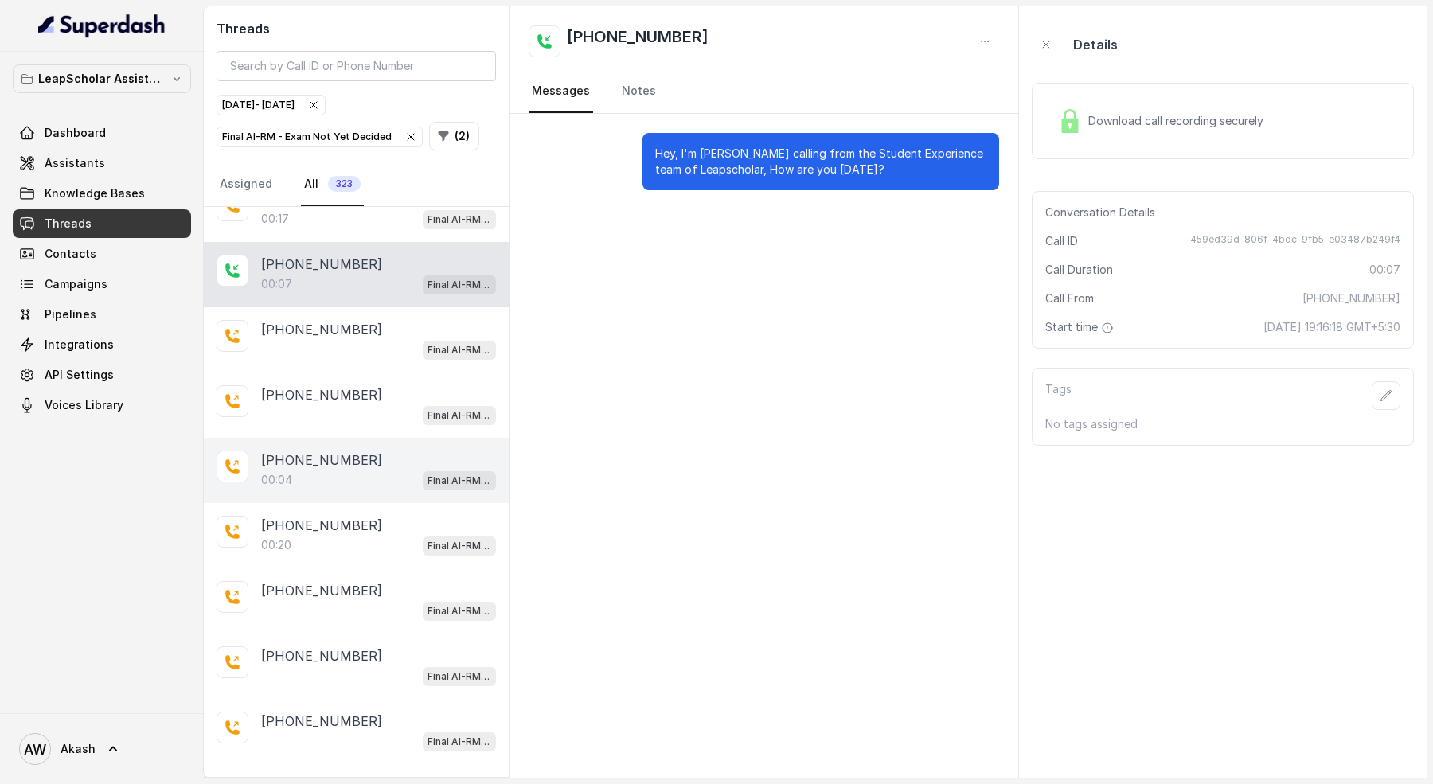
click at [324, 486] on div "+917006241073 00:04 Final AI-RM - Exam Not Yet Decided" at bounding box center [356, 470] width 305 height 65
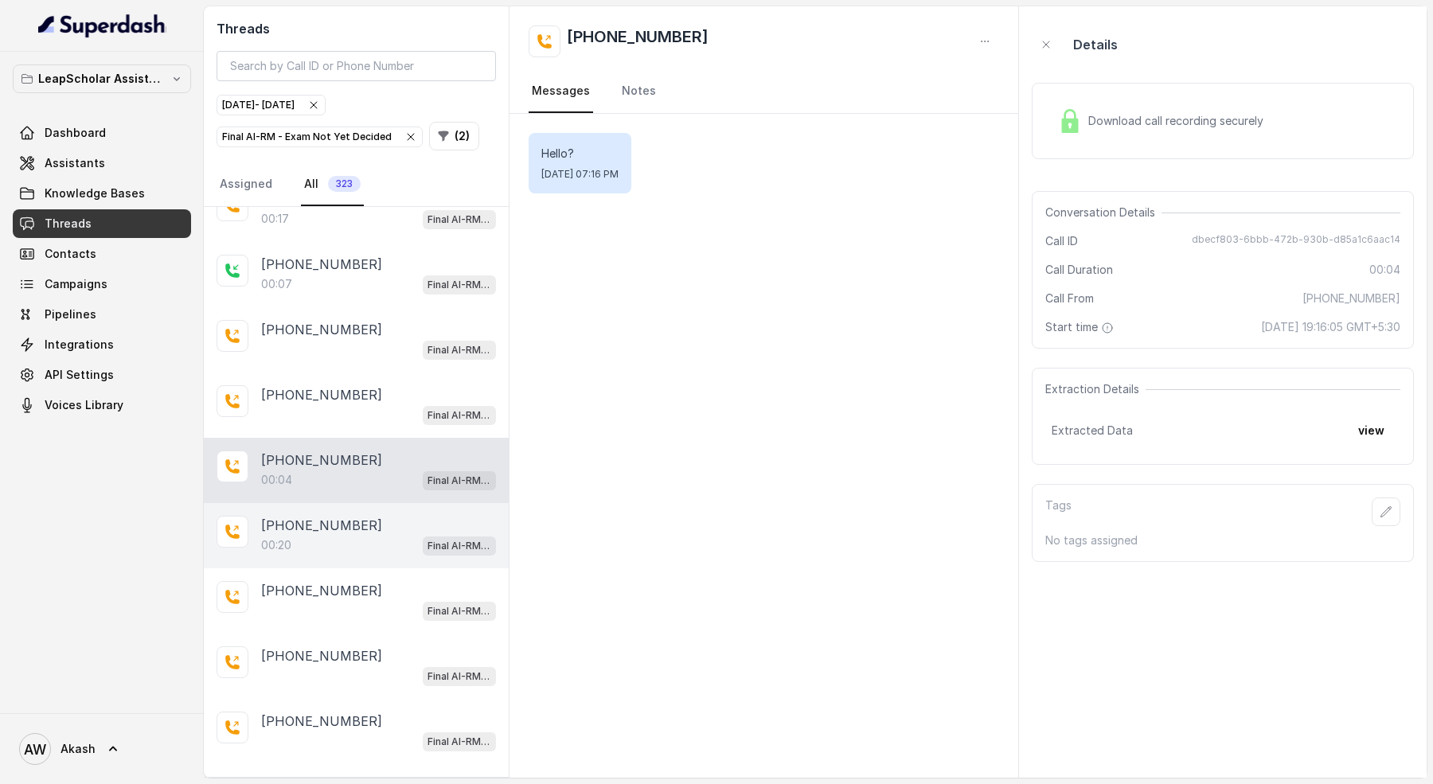
click at [372, 535] on div "00:20 Final AI-RM - Exam Not Yet Decided" at bounding box center [378, 545] width 235 height 21
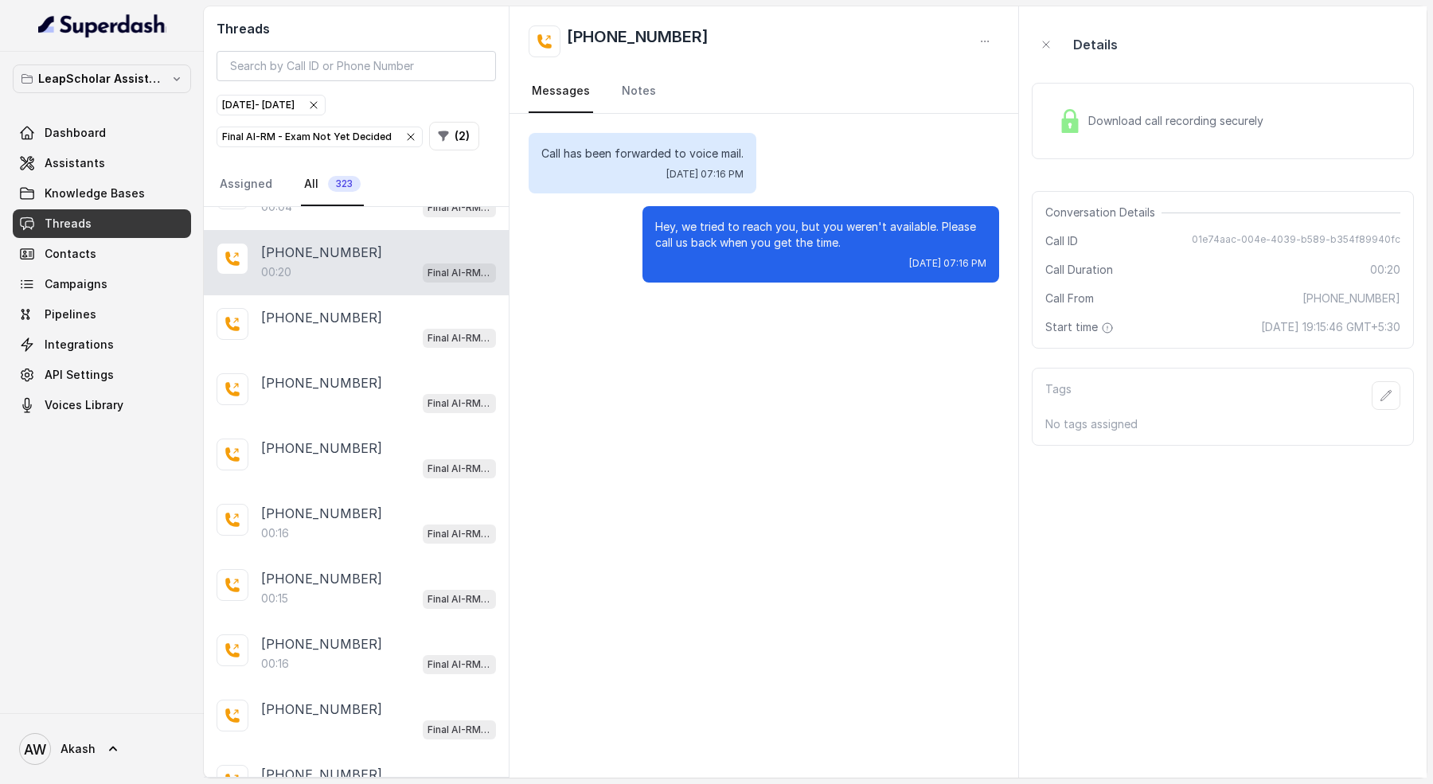
click at [372, 527] on div "00:16 Final AI-RM - Exam Not Yet Decided" at bounding box center [378, 533] width 235 height 21
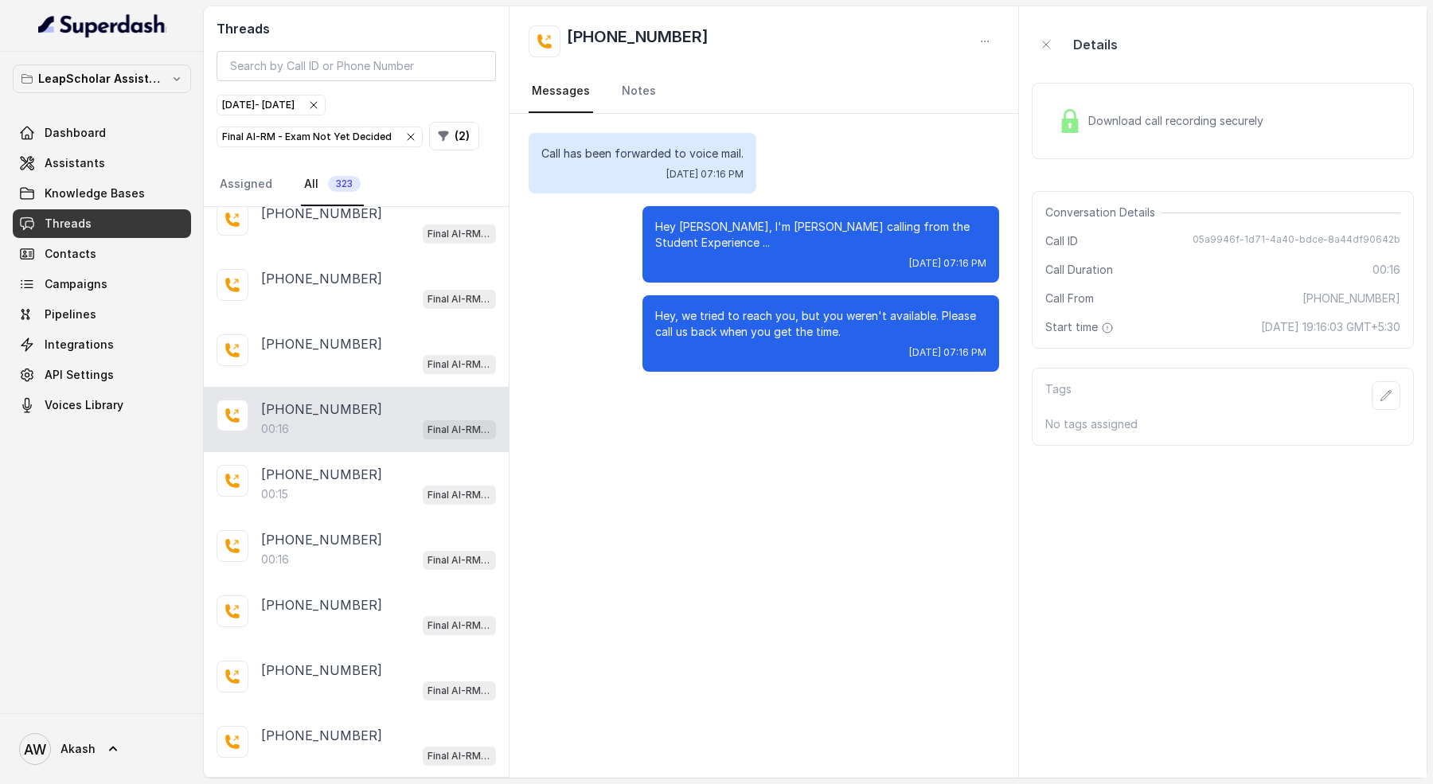
scroll to position [556, 0]
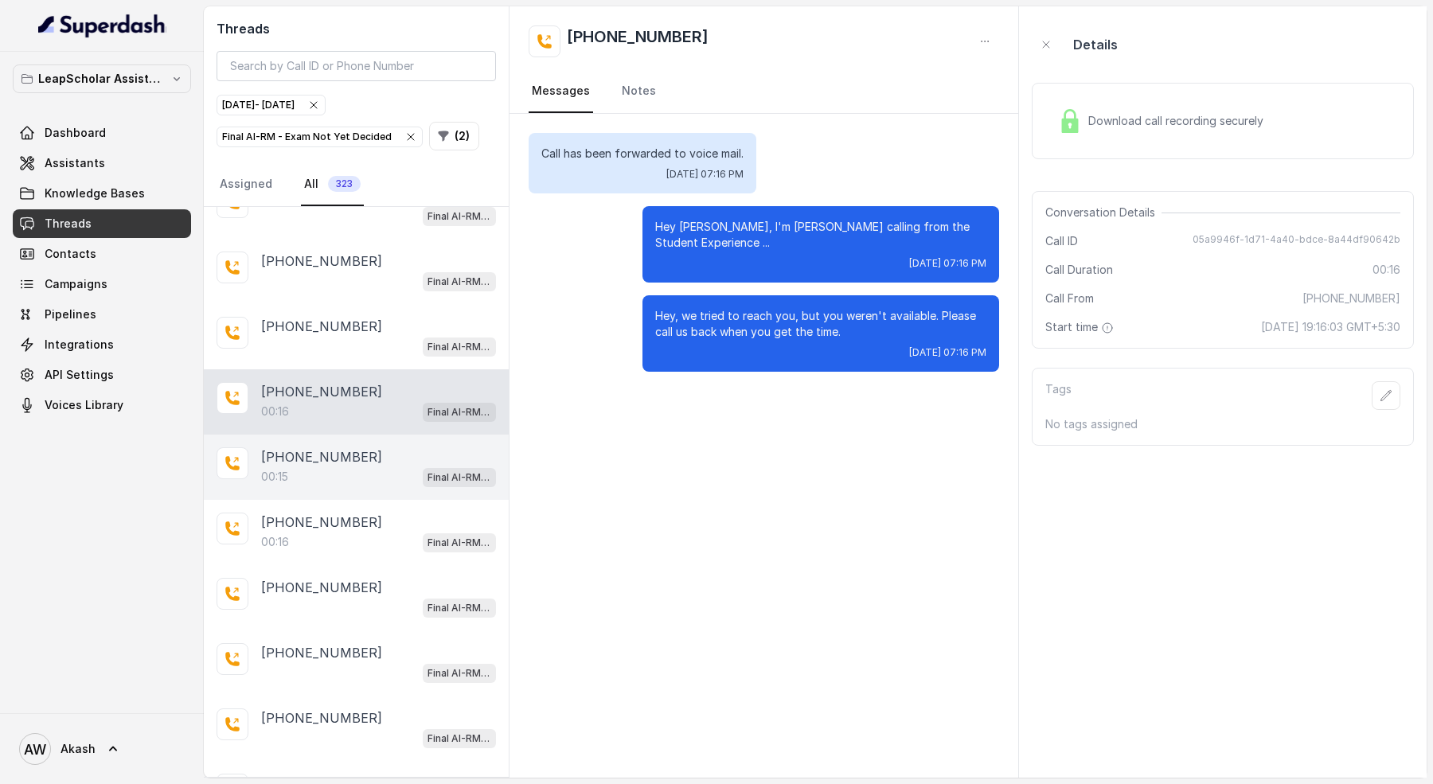
click at [338, 466] on div "00:15 Final AI-RM - Exam Not Yet Decided" at bounding box center [378, 476] width 235 height 21
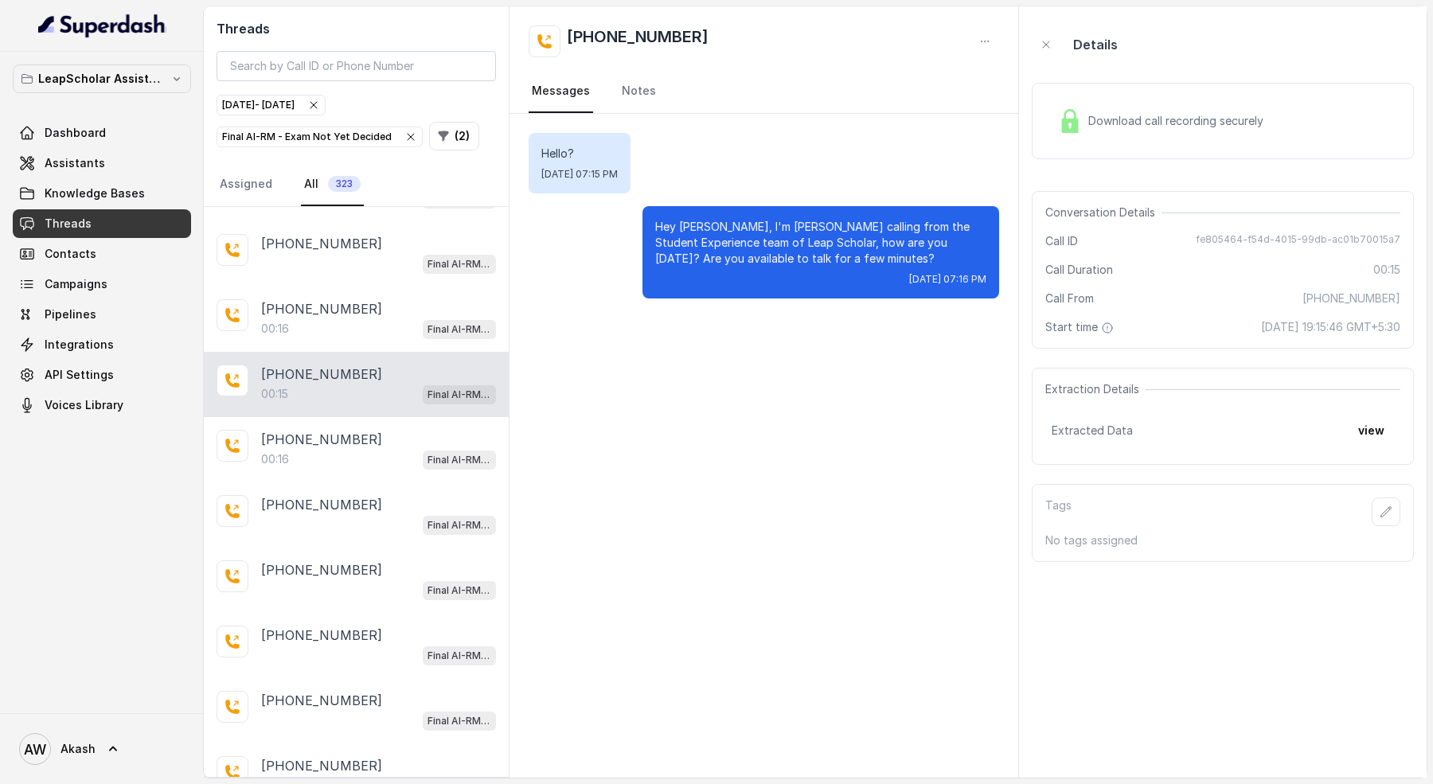
scroll to position [639, 0]
click at [338, 457] on div "+919895929505 00:16 Final AI-RM - Exam Not Yet Decided" at bounding box center [356, 448] width 305 height 65
